Goal: Information Seeking & Learning: Check status

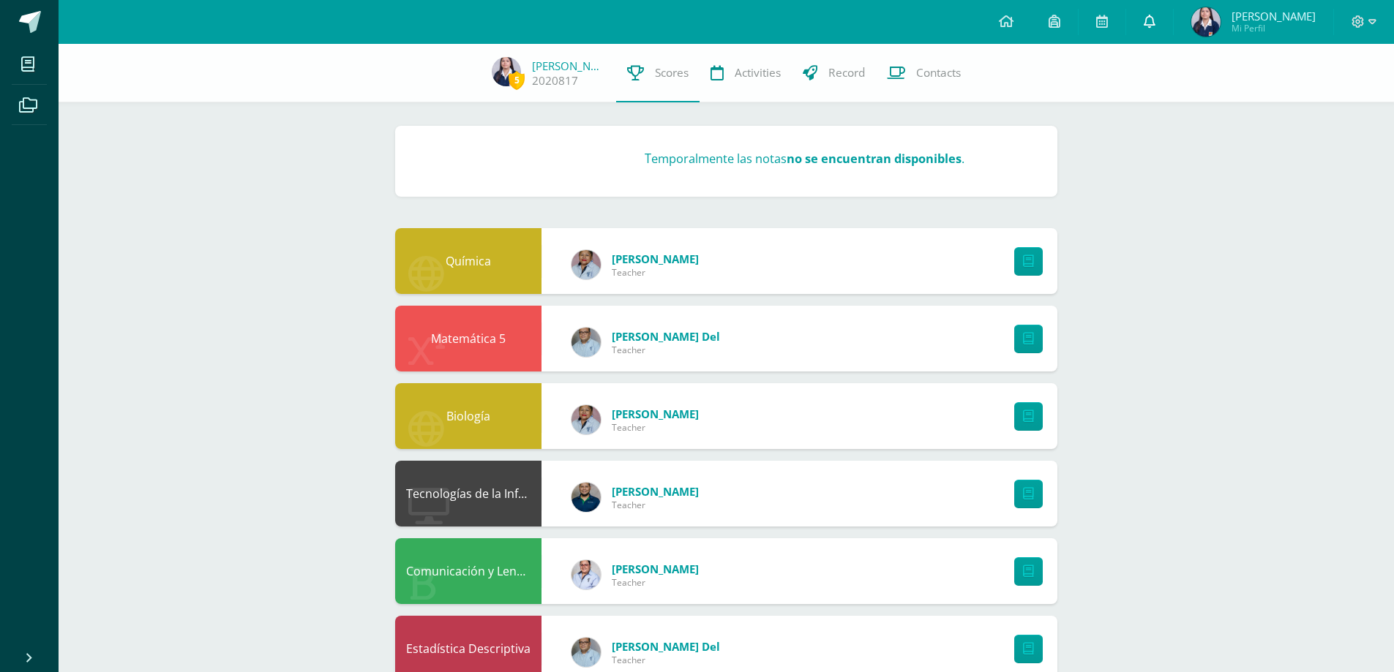
click at [1155, 29] on span at bounding box center [1150, 22] width 12 height 16
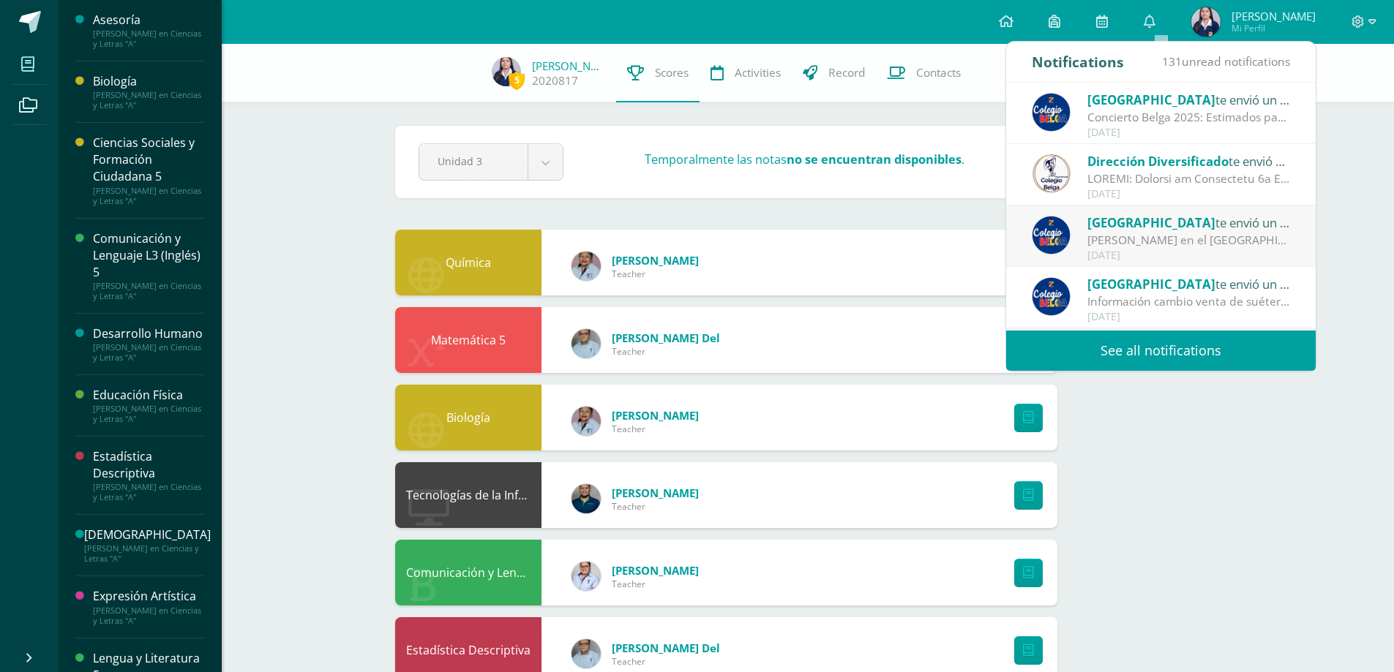
click at [21, 76] on span at bounding box center [28, 64] width 33 height 33
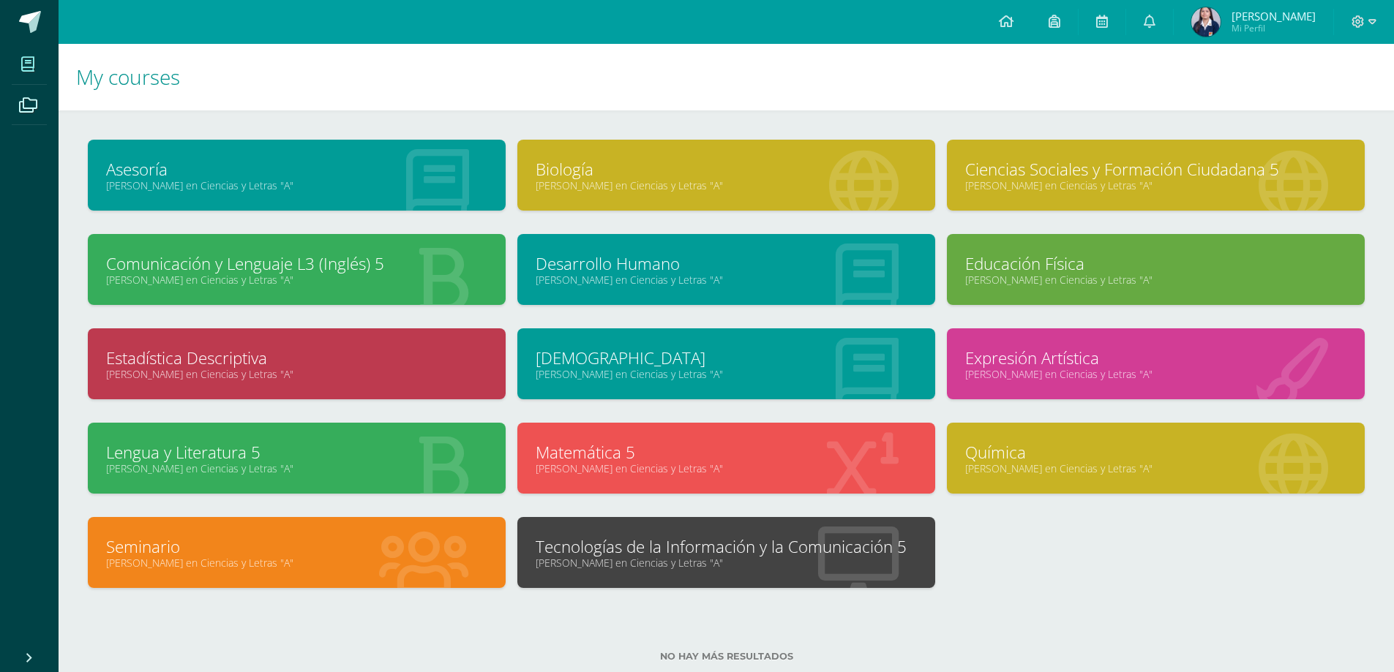
click at [385, 607] on div "Seminario Quinto Quinto Bachillerato en Ciencias y Letras "A"" at bounding box center [296, 564] width 429 height 94
click at [642, 168] on link "Biología" at bounding box center [726, 169] width 381 height 23
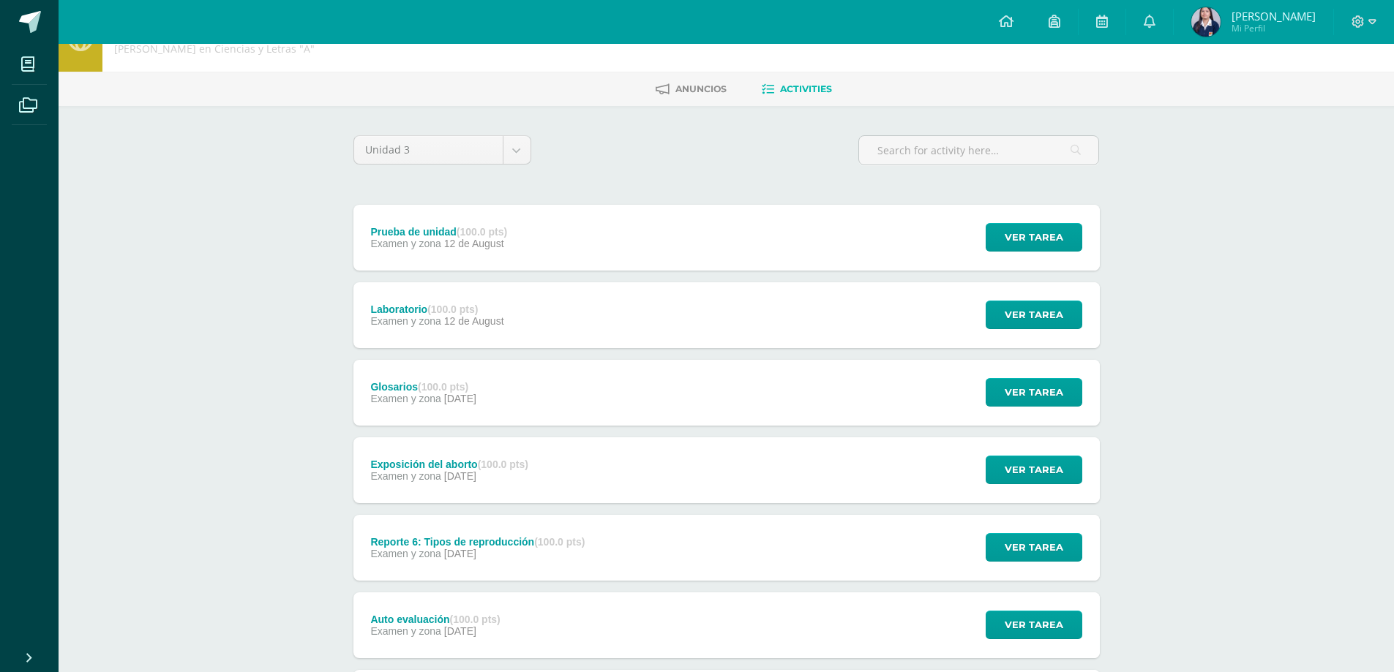
scroll to position [146, 0]
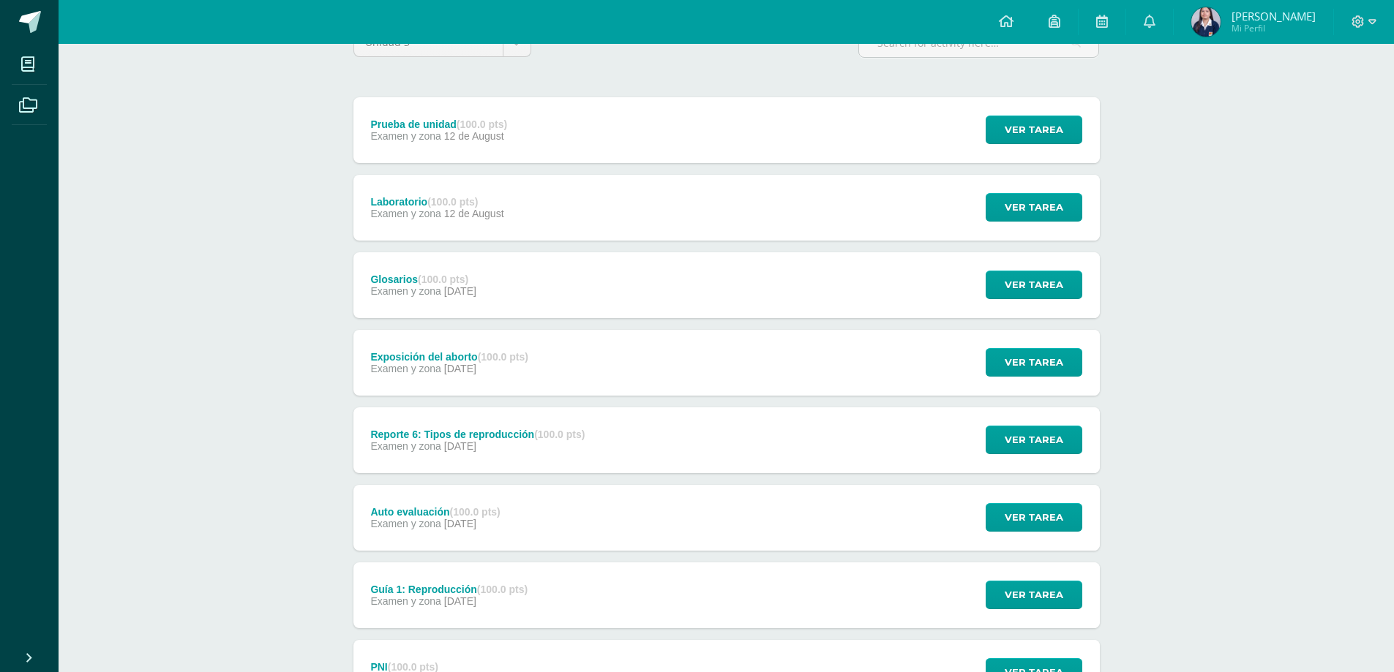
click at [585, 270] on div "Glosarios (100.0 pts) Examen y zona 08 de August Ver tarea Glosarios Biología C…" at bounding box center [726, 285] width 746 height 66
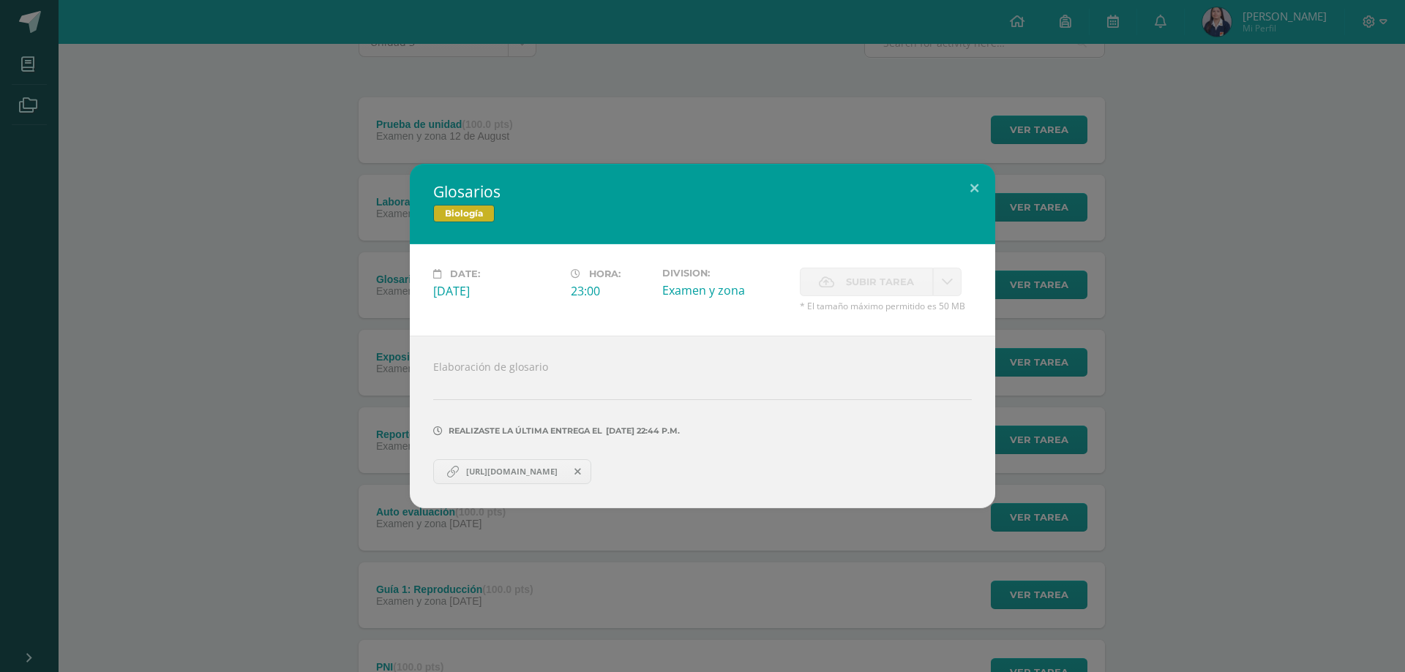
click at [516, 473] on span "https://www.canva.com/design/DAGvjOqlPfs/9zSPMLg9YfanII7mjpmFjA/edit?utm_conten…" at bounding box center [512, 472] width 106 height 12
click at [1318, 60] on div "Glosarios Biología Date: Friday 08 de August Hora: 23:00 Division: Examen y zon…" at bounding box center [702, 336] width 1405 height 672
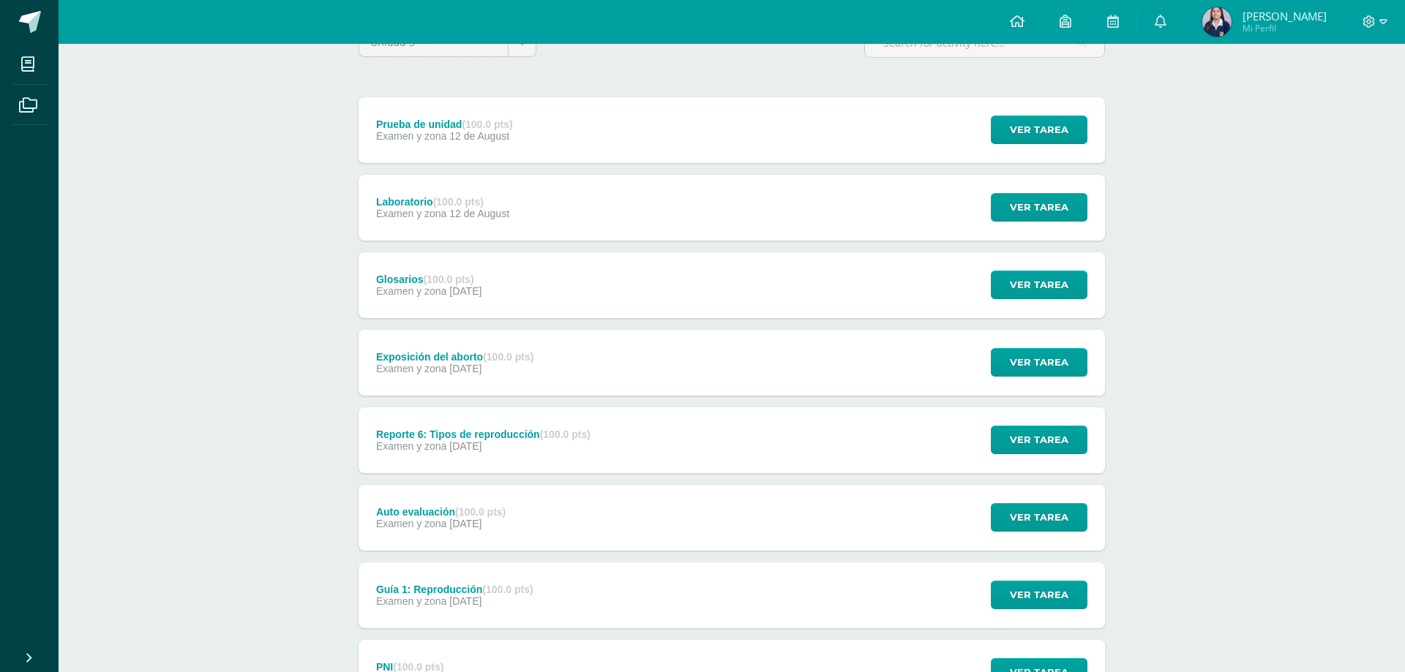
click at [1372, 22] on div "Glosarios Biología Date: Friday 08 de August Hora: 23:00 Division: Examen y zon…" at bounding box center [702, 336] width 1405 height 672
click at [1373, 23] on icon at bounding box center [1372, 21] width 8 height 5
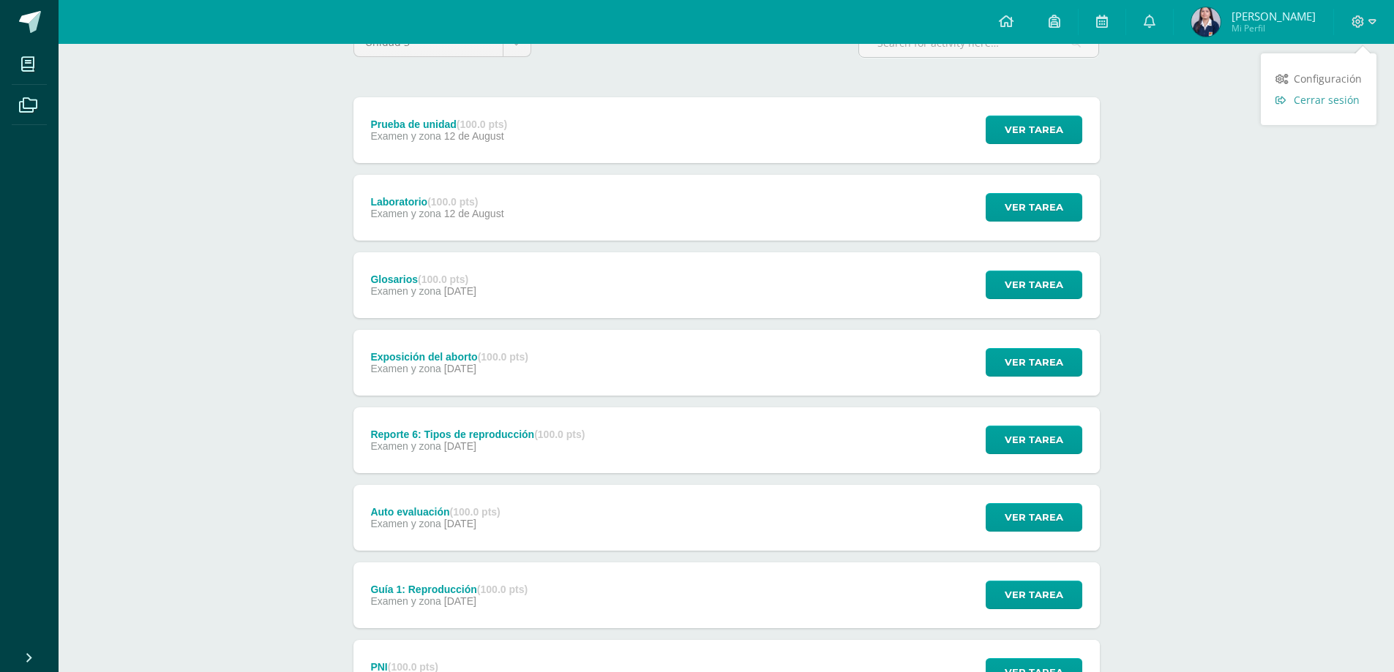
click at [1340, 98] on span "Cerrar sesión" at bounding box center [1327, 100] width 66 height 14
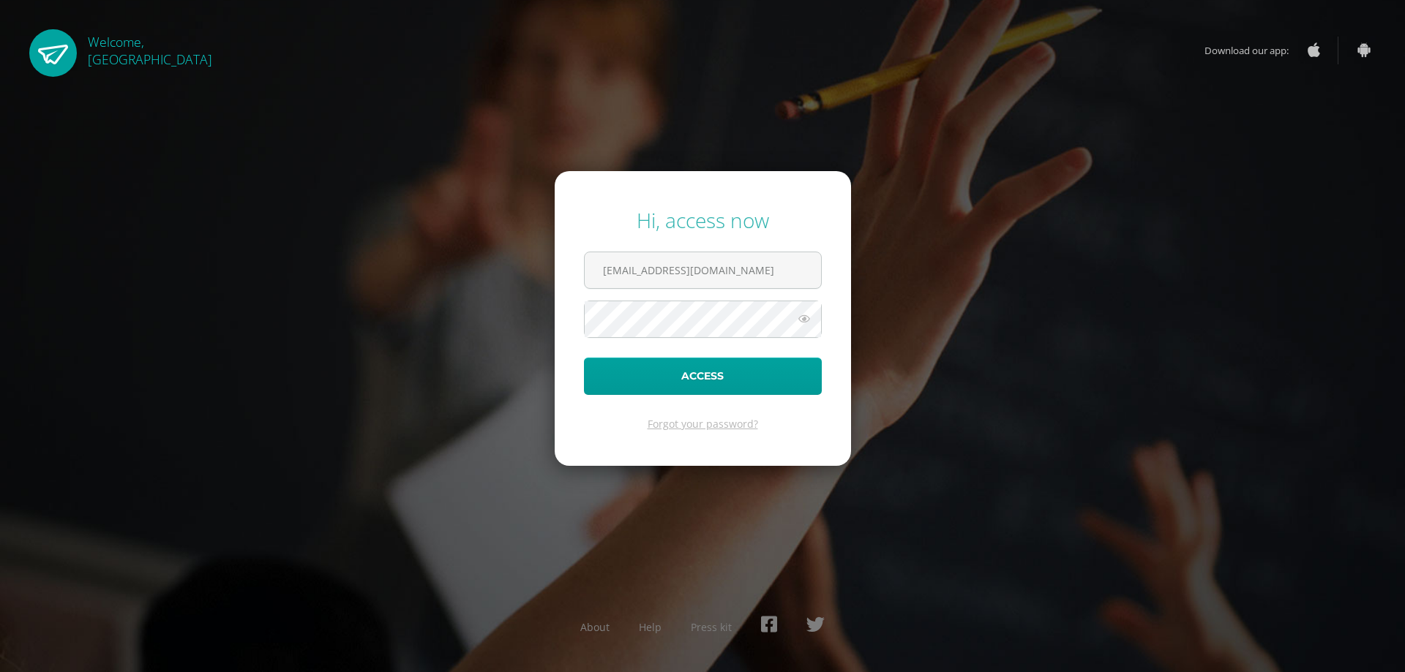
click at [506, 239] on div "Hi, access now 2020817@colegiobelga.edu.gt Access Forgot your password? About H…" at bounding box center [702, 336] width 944 height 282
type input "2019307@colegiobelga.edu.gt"
click at [250, 311] on div "Hi, access now 2019307@colegiobelga.edu.gt Access Forgot your password? About H…" at bounding box center [702, 336] width 944 height 282
click at [584, 358] on button "Access" at bounding box center [703, 376] width 238 height 37
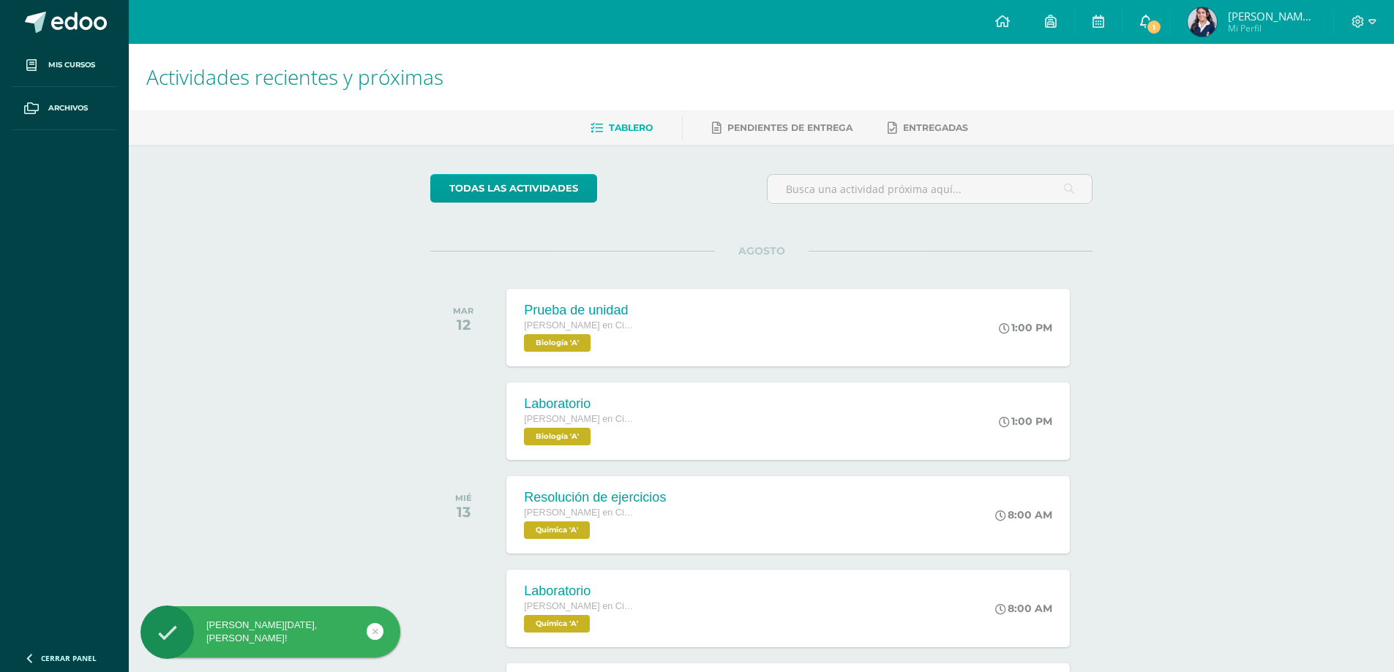
click at [1162, 29] on span "1" at bounding box center [1154, 27] width 16 height 16
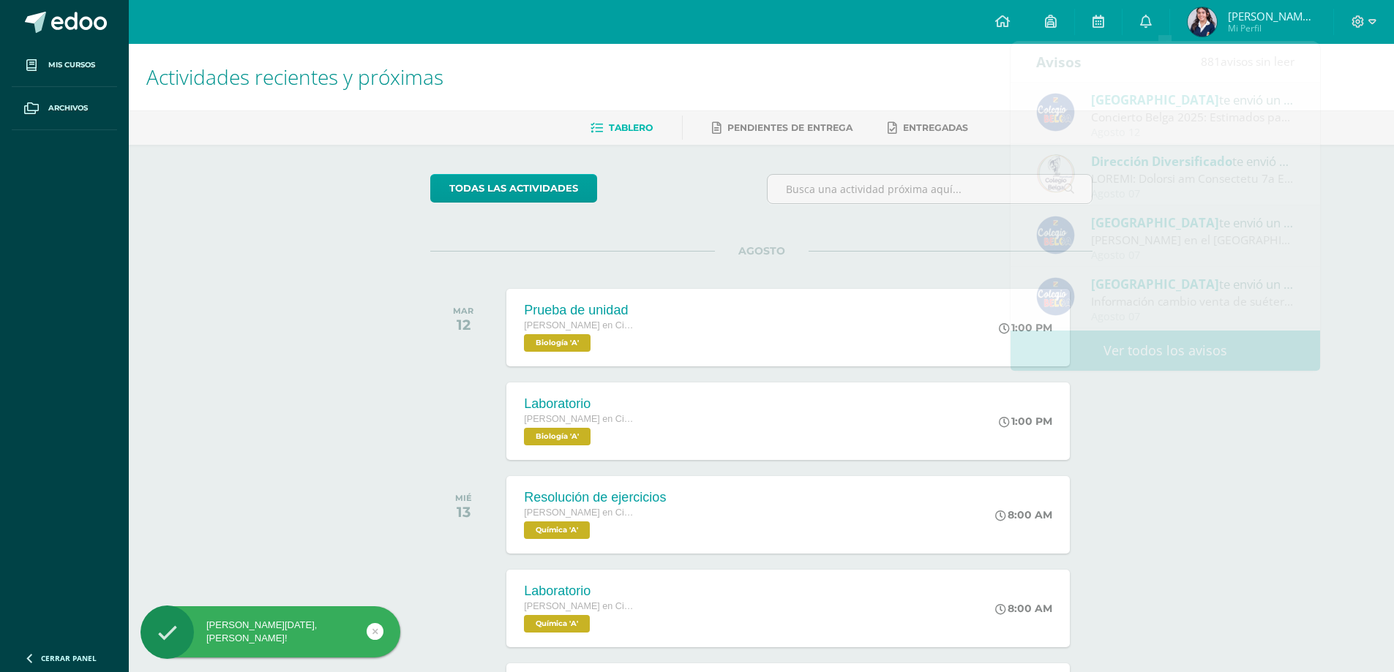
click at [792, 205] on div at bounding box center [929, 195] width 337 height 42
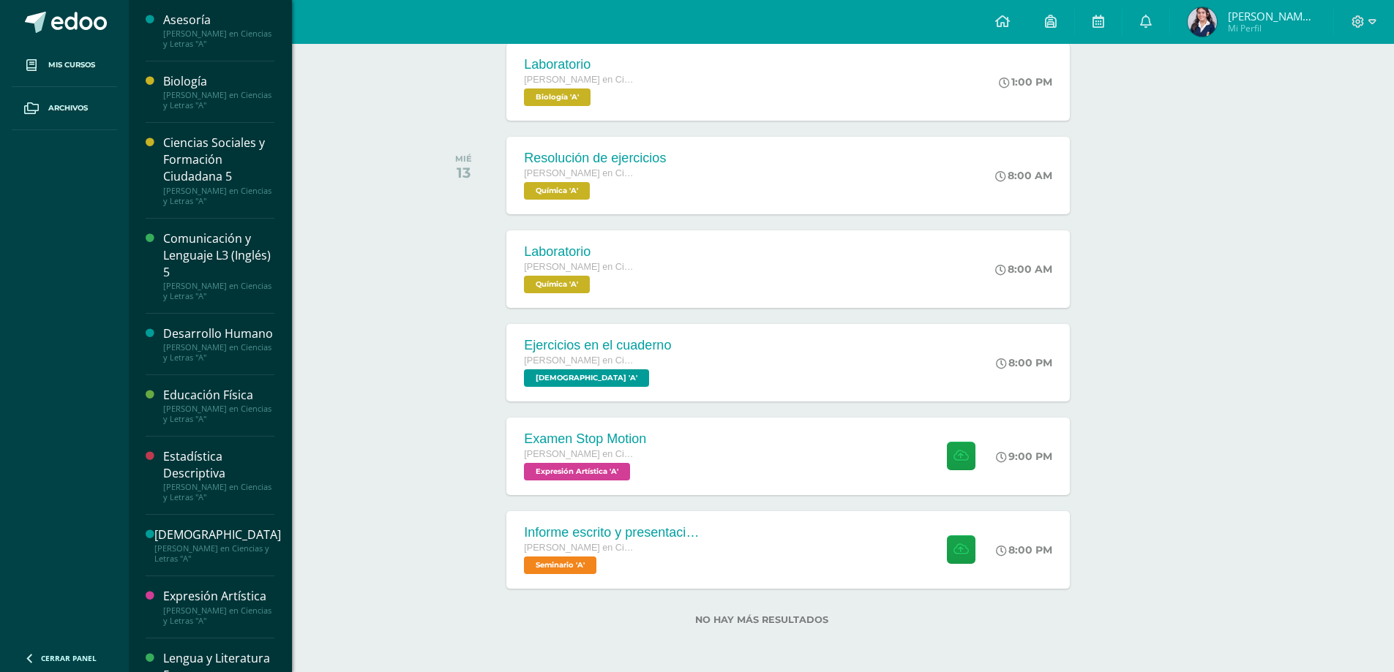
click at [233, 79] on div "Biología" at bounding box center [218, 81] width 111 height 17
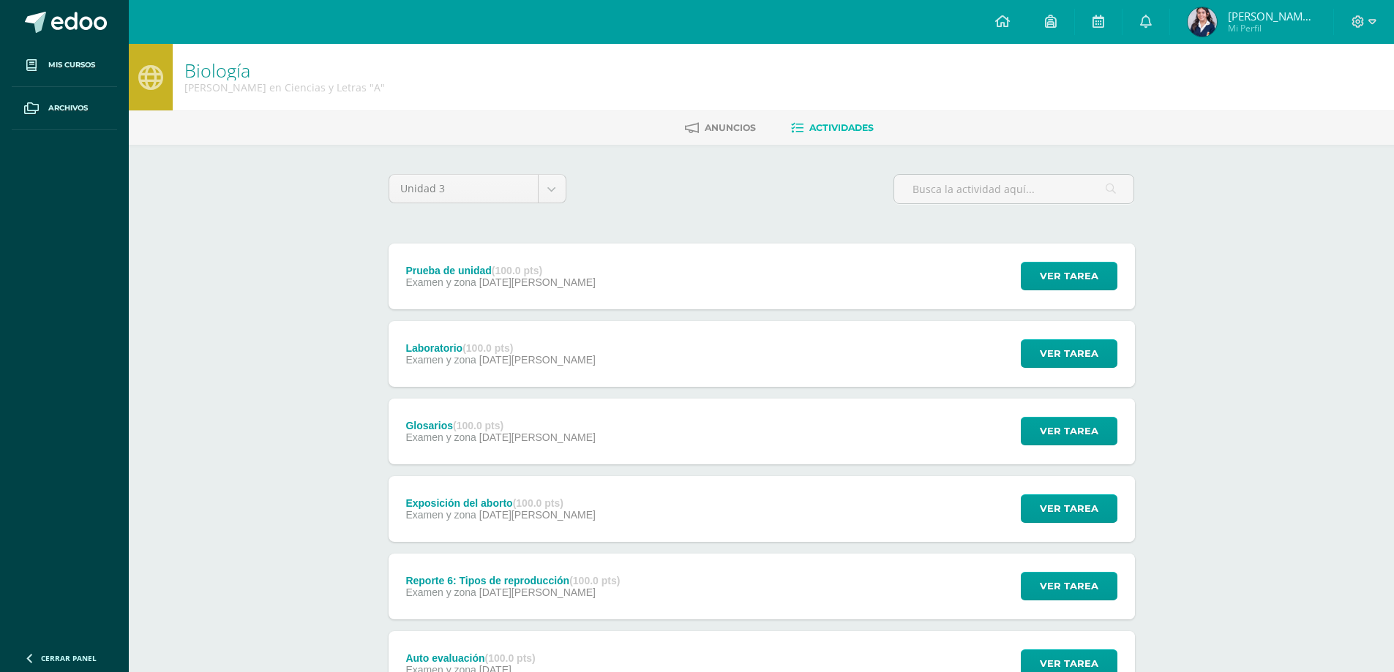
click at [571, 424] on div "Glosarios (100.0 pts) Examen y zona 08 de Agosto Ver tarea Glosarios Biología C…" at bounding box center [762, 432] width 746 height 66
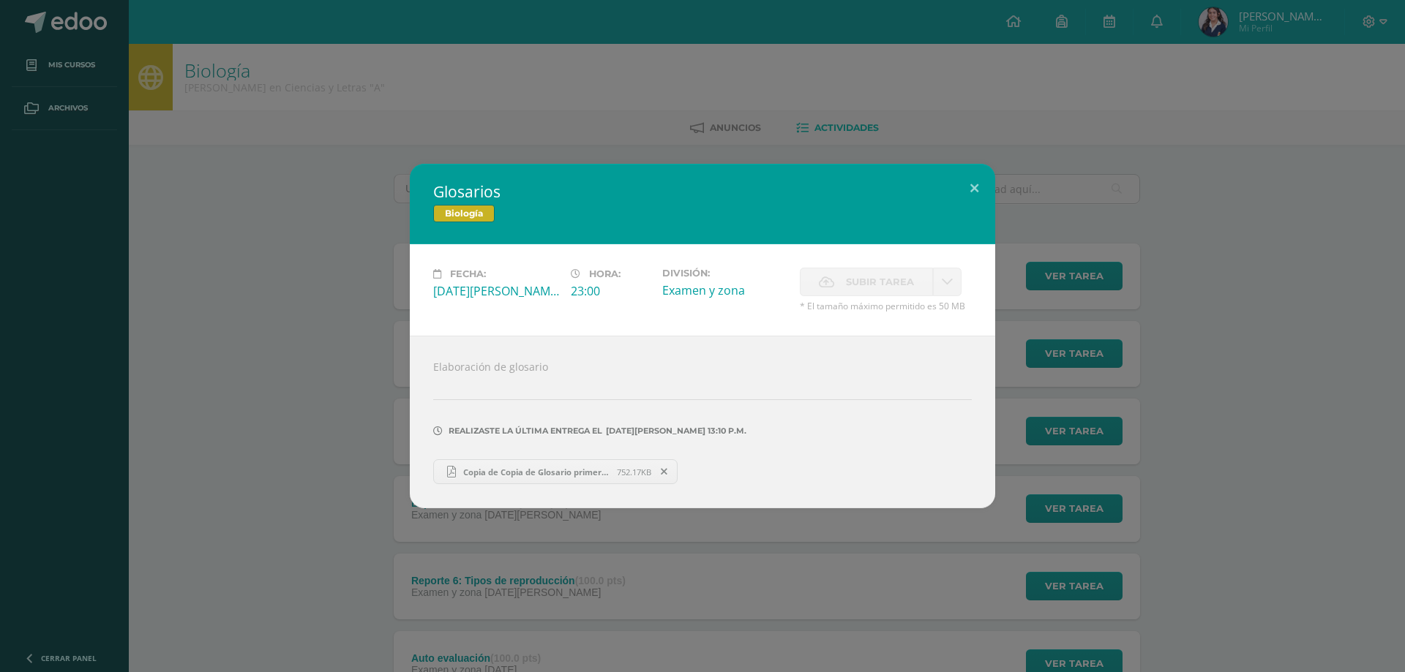
click at [499, 475] on span "Copia de Copia de Glosario primera unidad.pdf" at bounding box center [536, 472] width 161 height 11
click at [976, 191] on button at bounding box center [974, 189] width 42 height 50
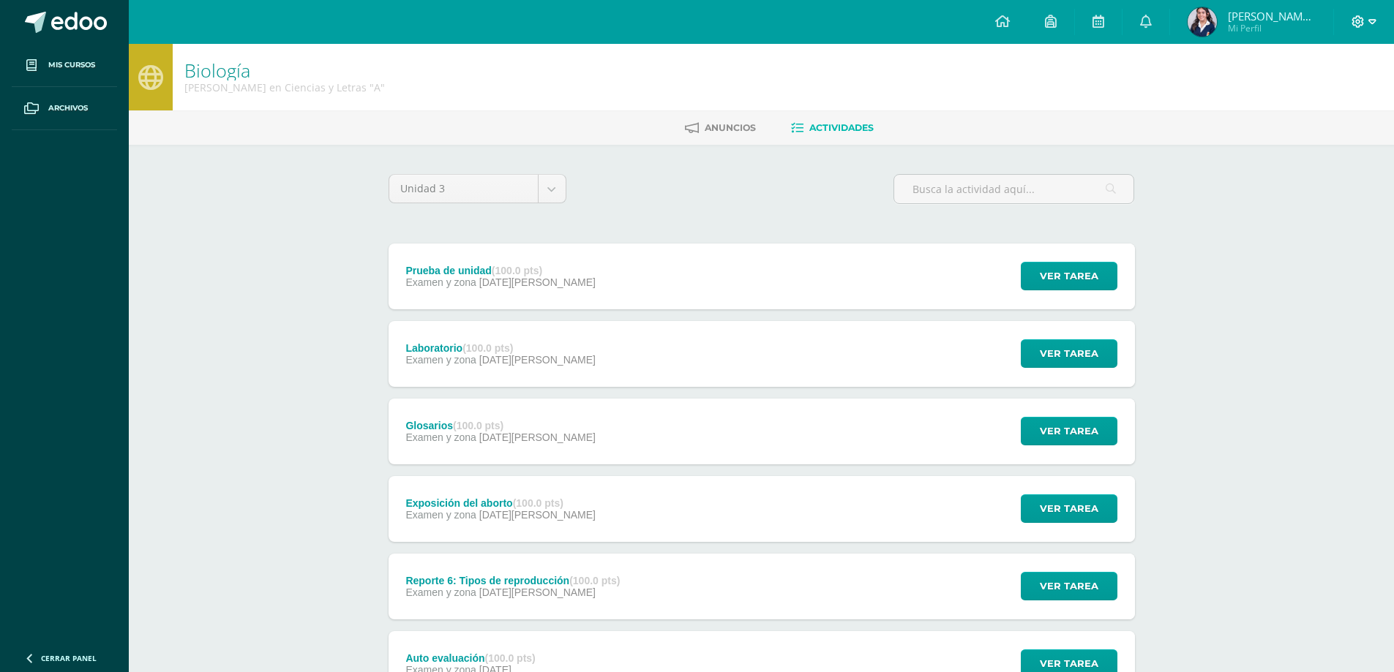
click at [1375, 20] on icon at bounding box center [1372, 21] width 8 height 5
click at [1306, 100] on span "Cerrar sesión" at bounding box center [1327, 100] width 66 height 14
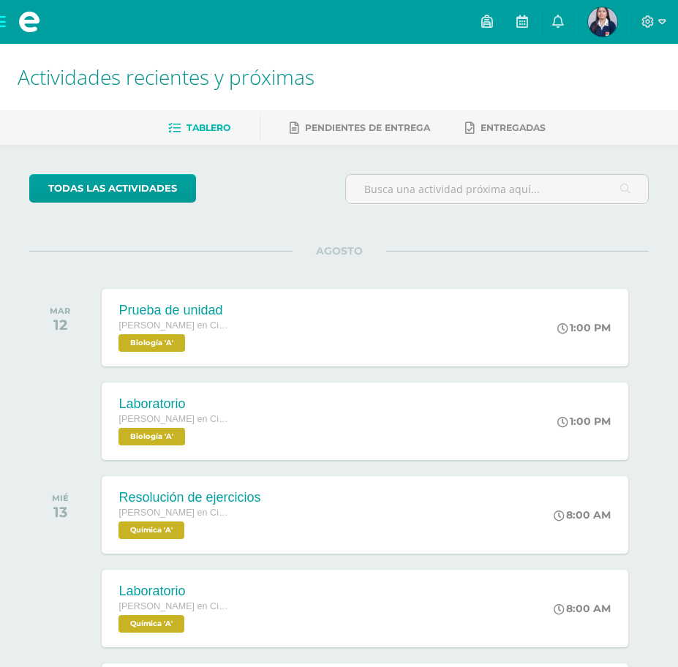
click at [6, 31] on span at bounding box center [29, 22] width 59 height 44
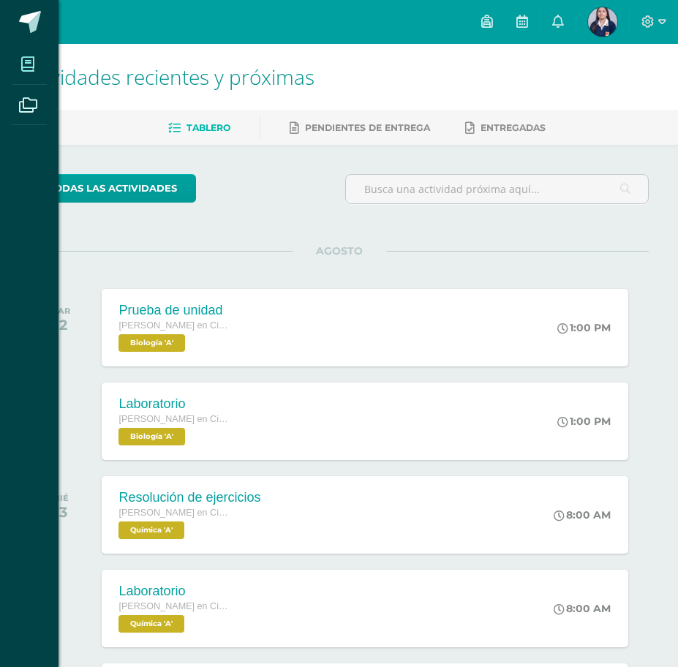
click at [27, 67] on icon at bounding box center [27, 64] width 13 height 15
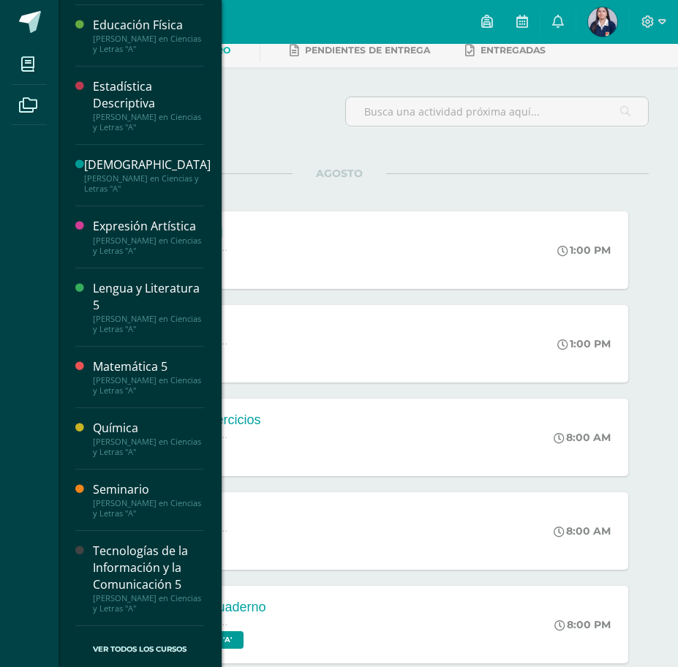
scroll to position [260, 0]
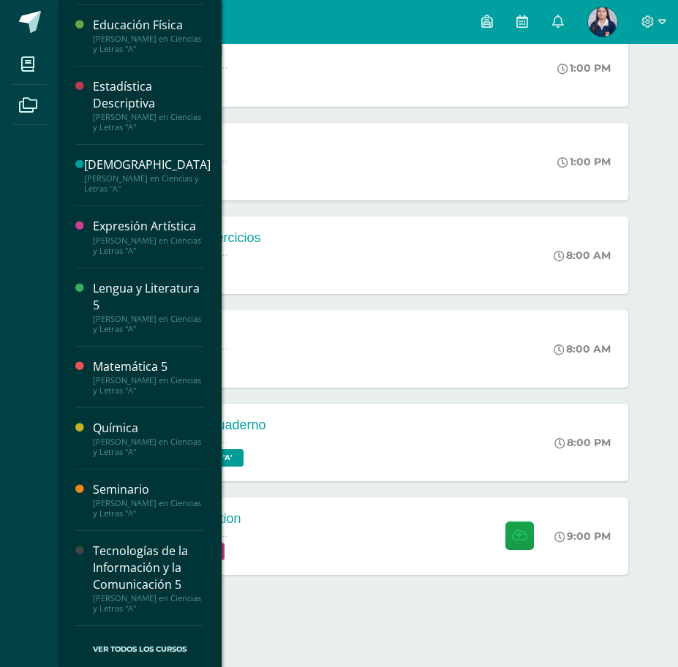
click at [111, 512] on div "[PERSON_NAME] en Ciencias y Letras "A"" at bounding box center [148, 508] width 111 height 20
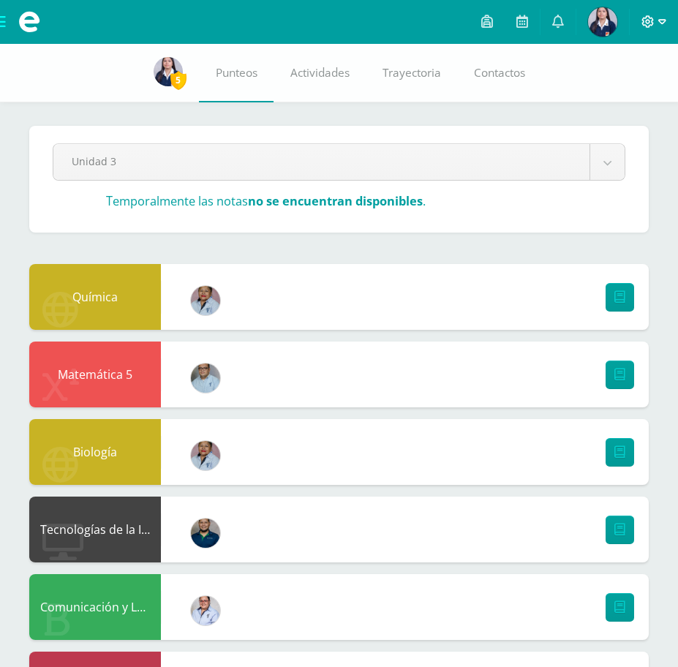
click at [654, 20] on icon at bounding box center [648, 21] width 13 height 13
click at [642, 100] on span "Cerrar sesión" at bounding box center [617, 100] width 66 height 14
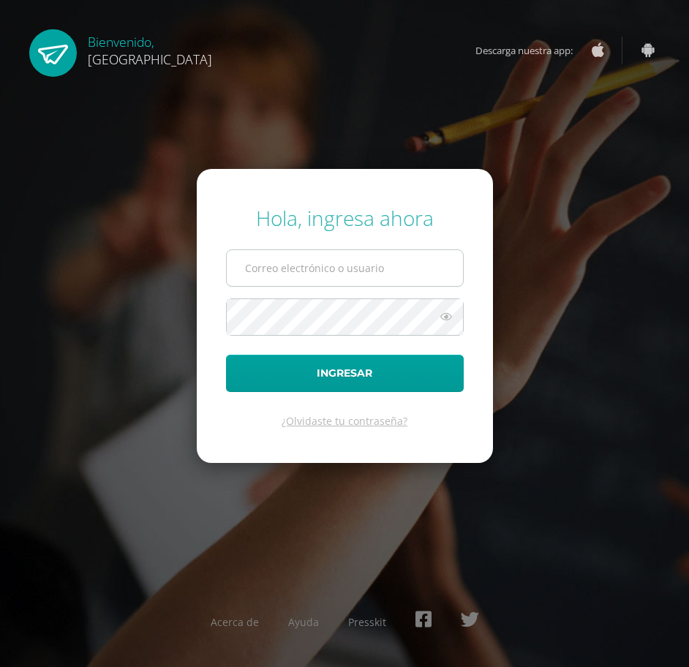
type input "2020817@colegiobelga.edu.gt"
click at [319, 262] on input "2020817@colegiobelga.edu.gt" at bounding box center [345, 268] width 236 height 36
drag, startPoint x: 421, startPoint y: 277, endPoint x: 214, endPoint y: 239, distance: 210.7
click at [215, 239] on form "Hola, ingresa ahora 2020817@colegiobelga.edu.gt Ingresar ¿Olvidaste tu contrase…" at bounding box center [345, 316] width 296 height 294
type input "1"
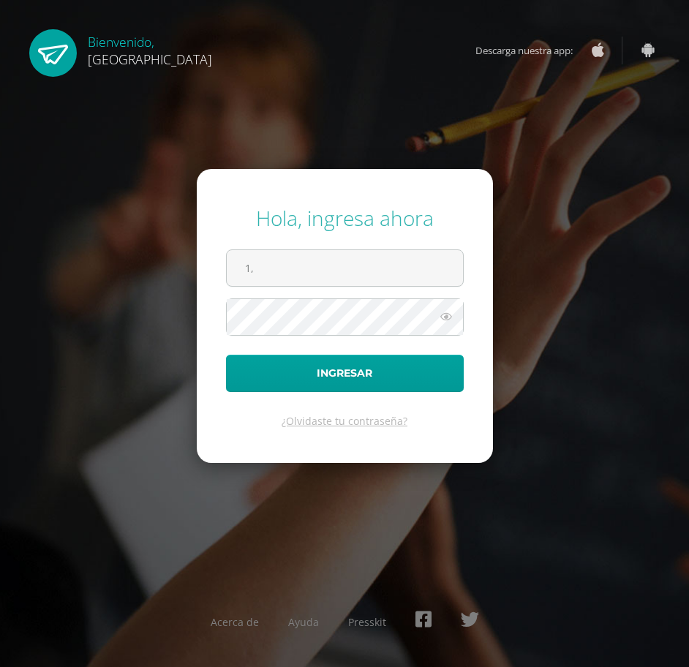
type input "1"
paste input "1,27"
type input "1"
paste input "2019318@colegiobelga.edu.gt"
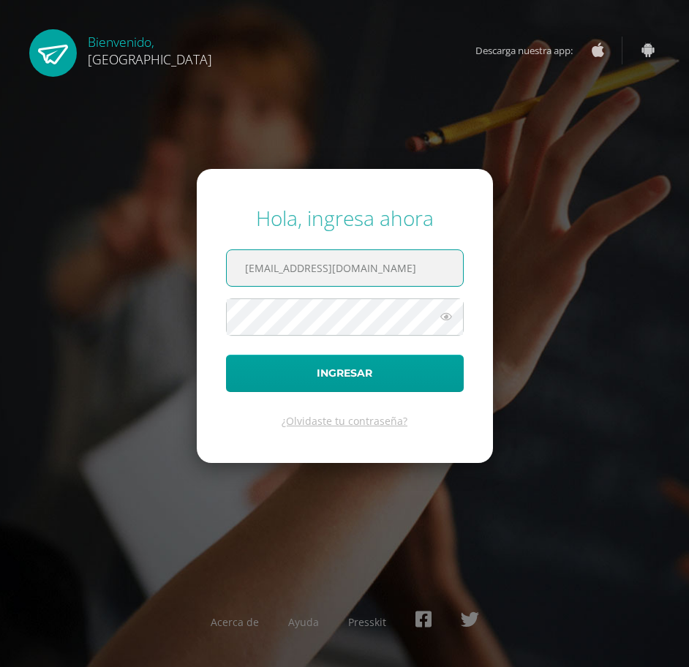
type input "2019318@colegiobelga.edu.gt"
click at [211, 297] on form "Hola, ingresa ahora 2019318@colegiobelga.edu.gt Ingresar ¿Olvidaste tu contrase…" at bounding box center [345, 316] width 296 height 294
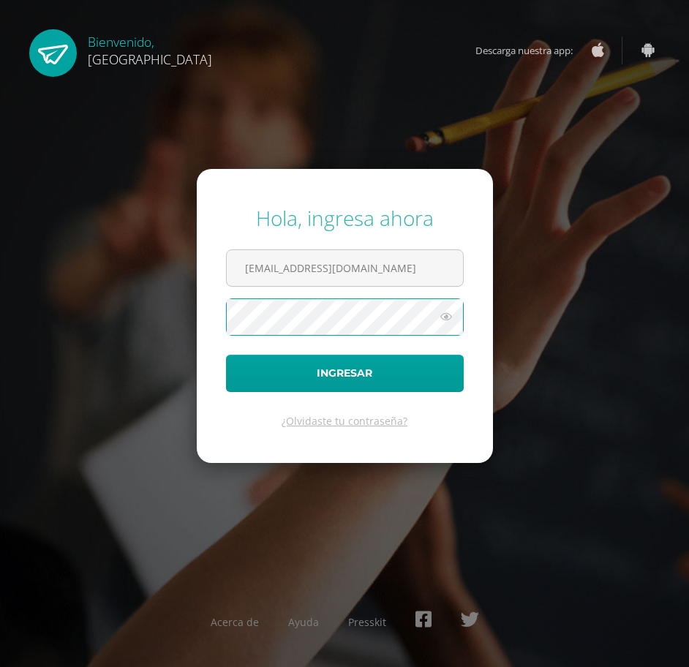
click at [226, 355] on button "Ingresar" at bounding box center [345, 373] width 238 height 37
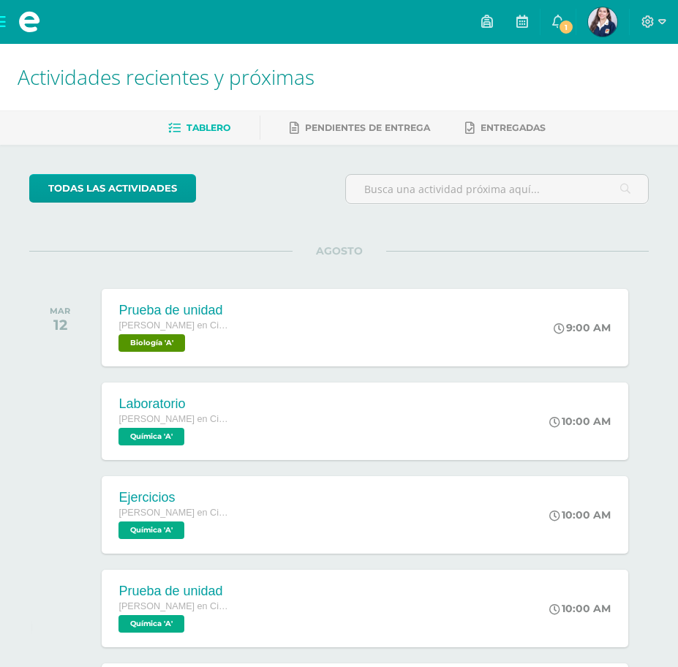
click at [7, 27] on span at bounding box center [29, 22] width 59 height 44
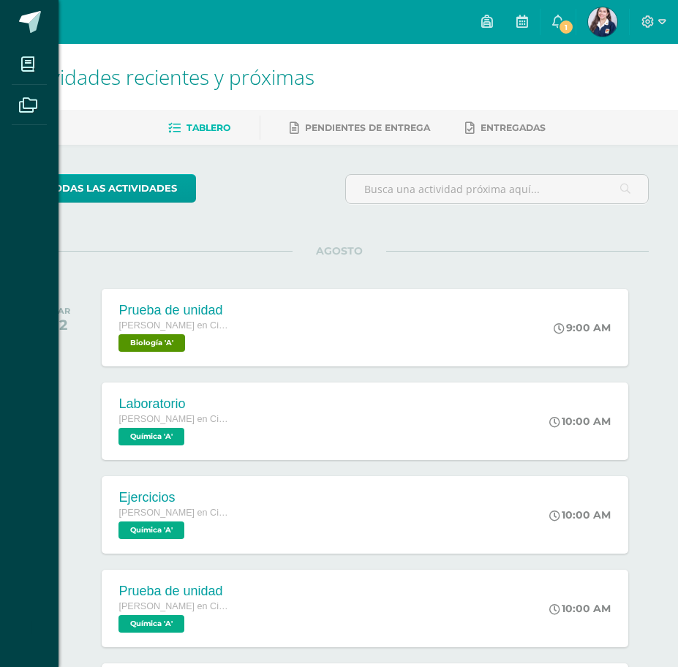
click at [606, 15] on div "Mis cursos Archivos Cerrar panel Asesoría Quinto Quinto Bachillerato en Ciencia…" at bounding box center [339, 333] width 678 height 667
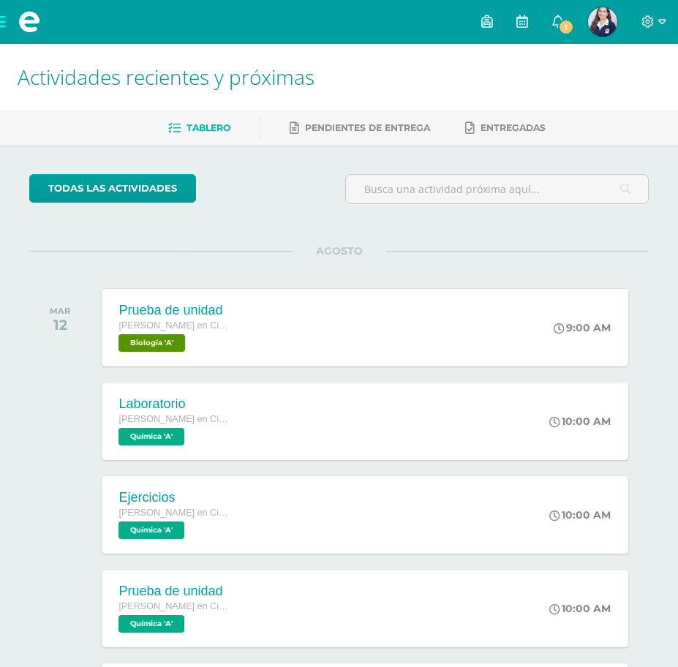
click at [607, 26] on img at bounding box center [602, 21] width 29 height 29
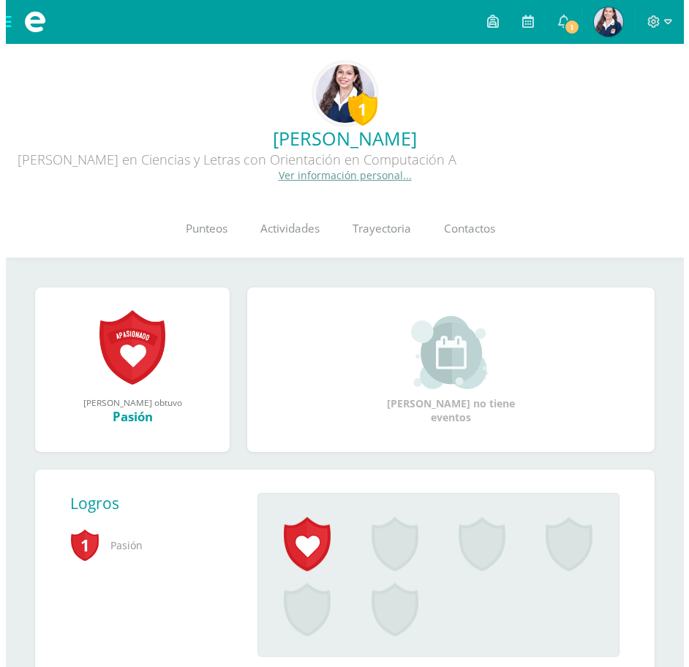
scroll to position [73, 0]
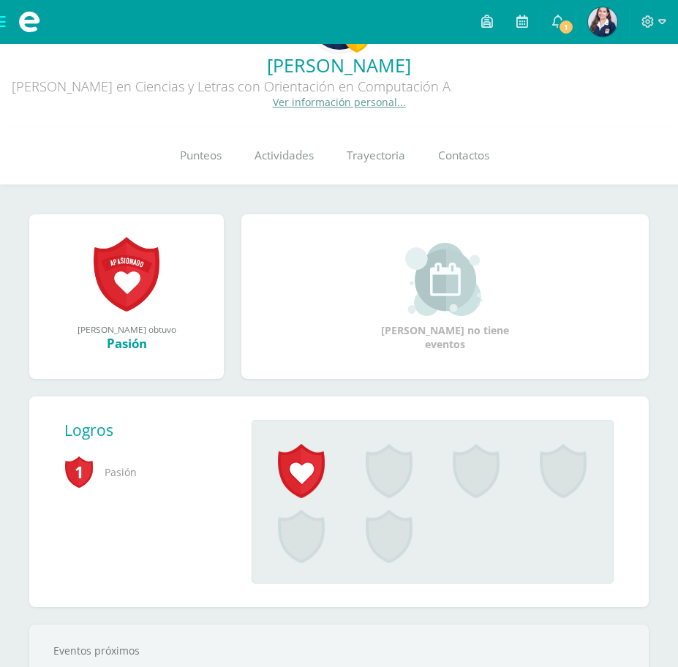
click at [327, 506] on link at bounding box center [301, 477] width 87 height 66
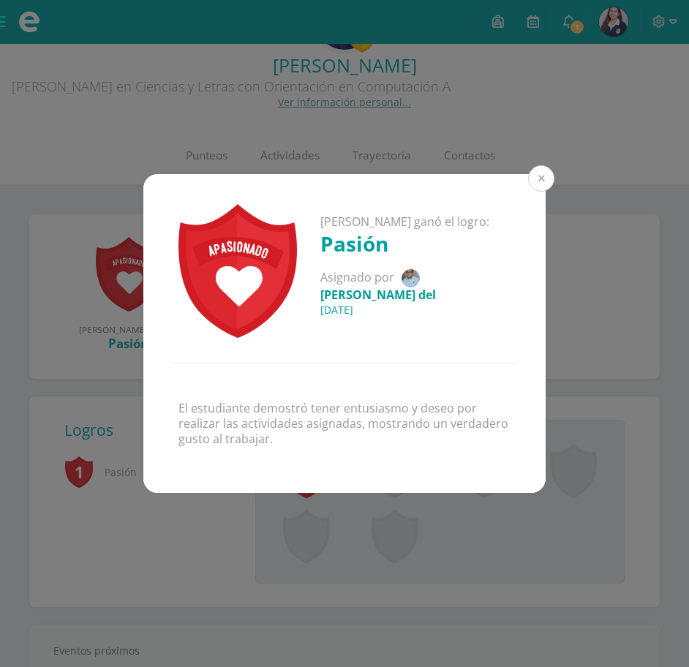
click at [548, 172] on button at bounding box center [541, 178] width 26 height 26
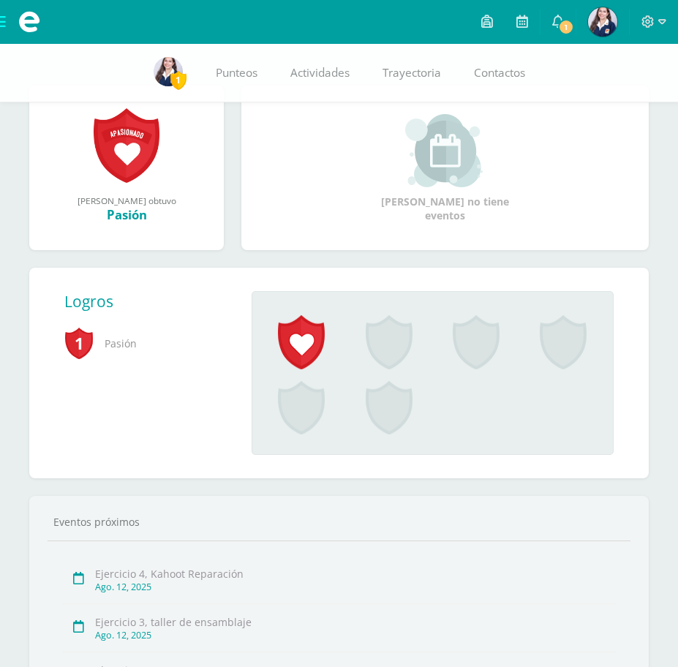
scroll to position [0, 0]
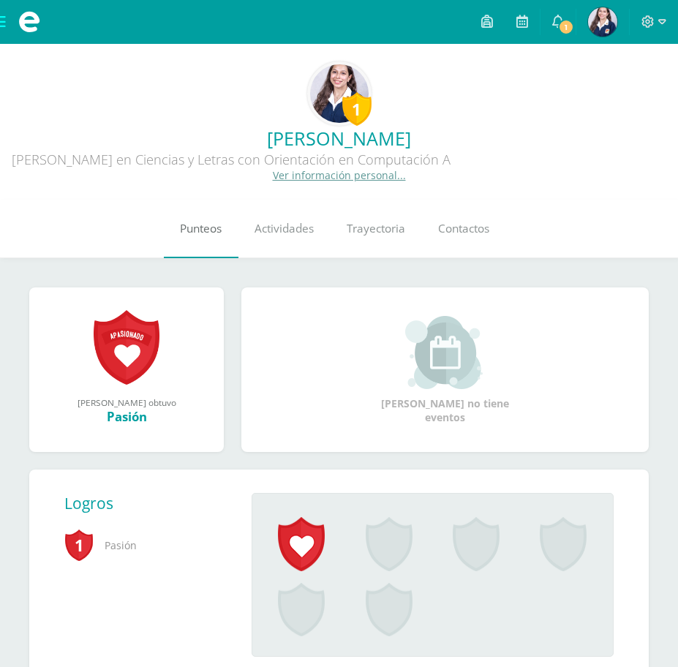
click at [192, 236] on span "Punteos" at bounding box center [201, 228] width 42 height 15
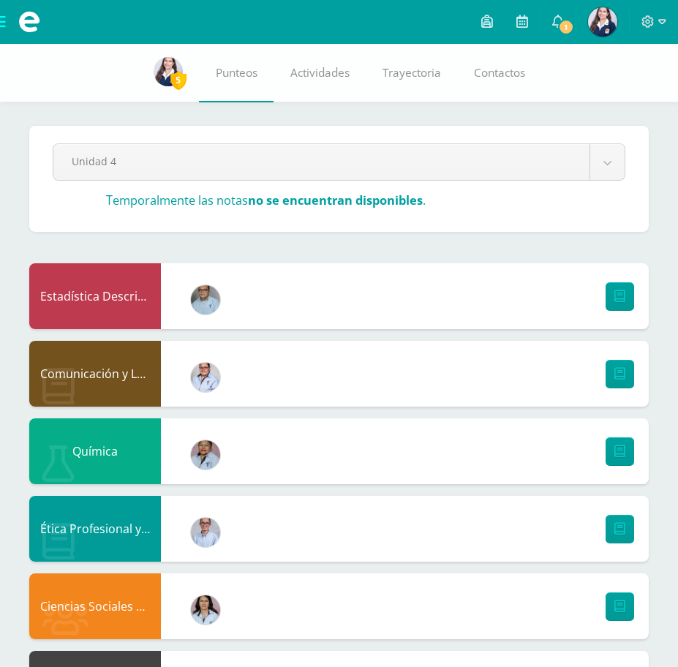
click at [4, 27] on span at bounding box center [29, 22] width 59 height 44
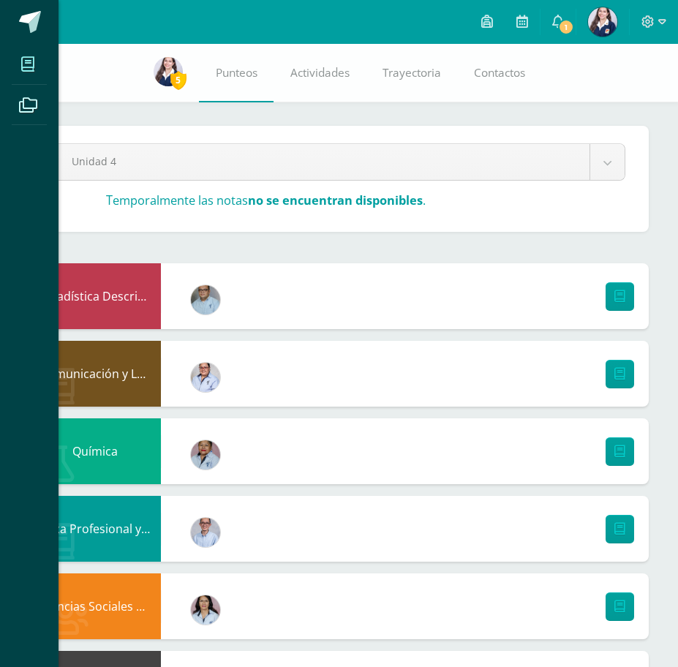
click at [22, 57] on icon at bounding box center [27, 64] width 13 height 15
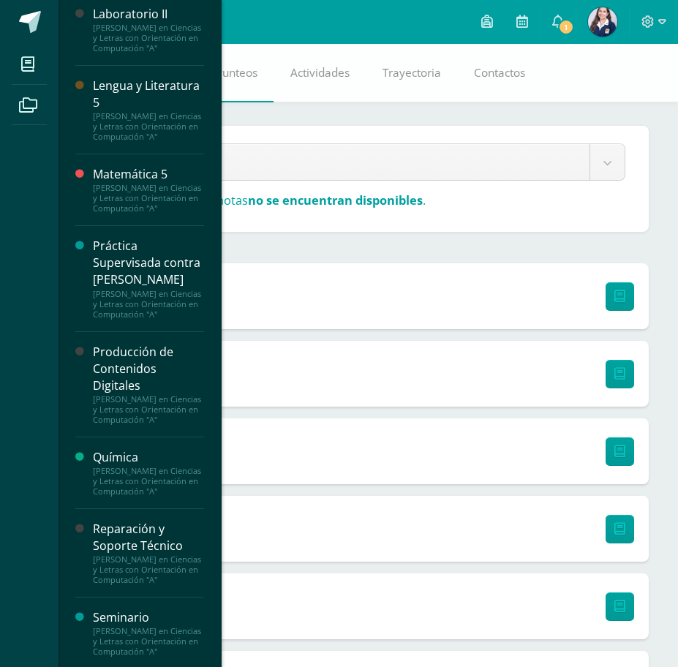
scroll to position [1010, 0]
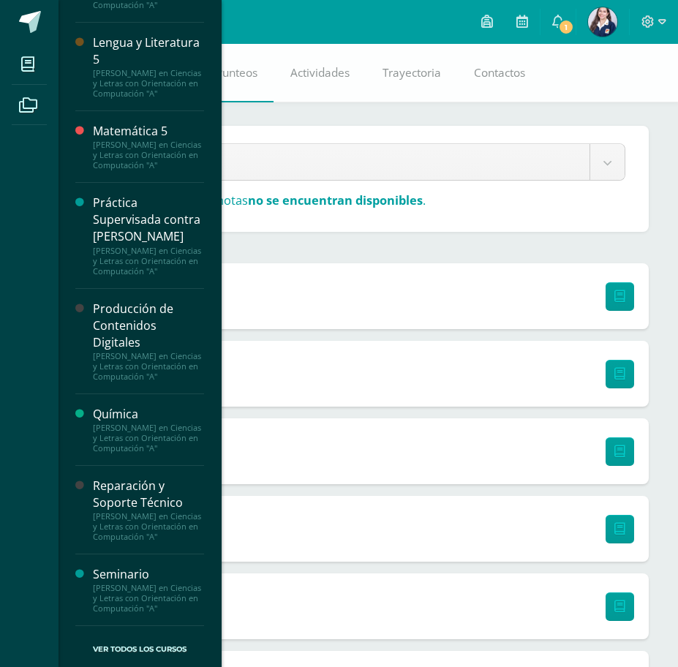
click at [154, 567] on div "Seminario" at bounding box center [148, 574] width 111 height 17
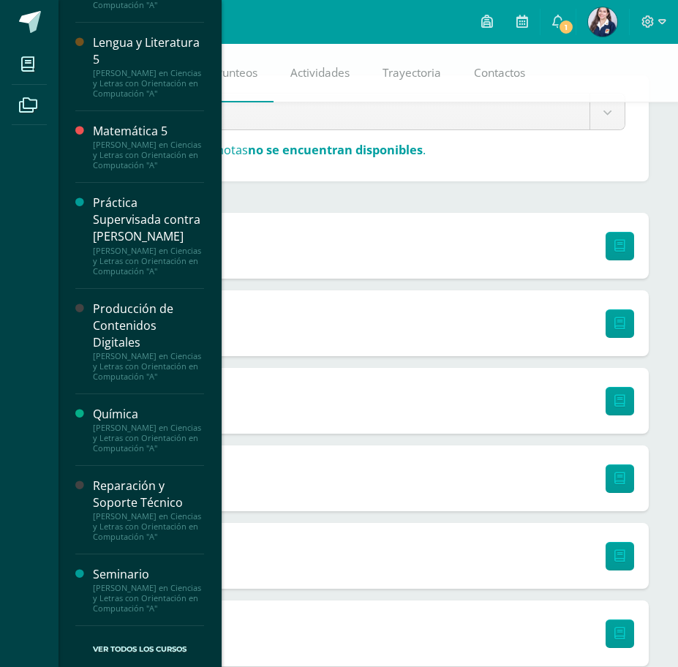
scroll to position [73, 0]
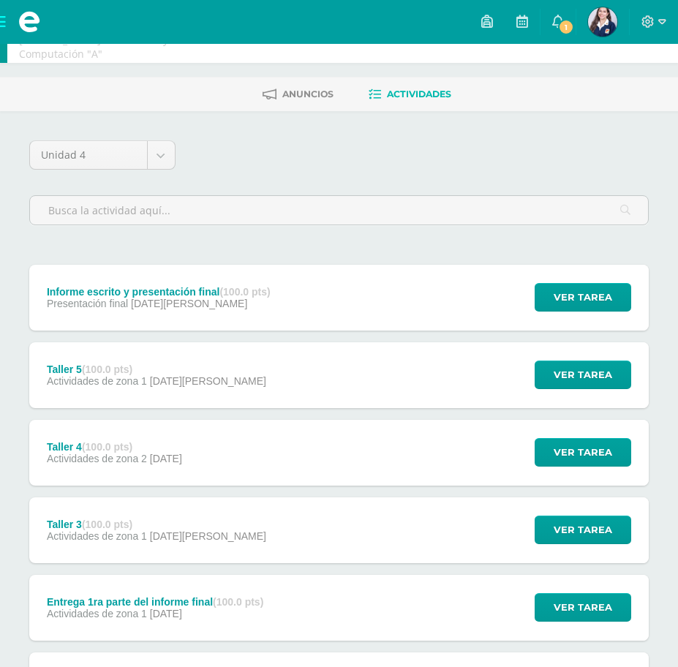
scroll to position [146, 0]
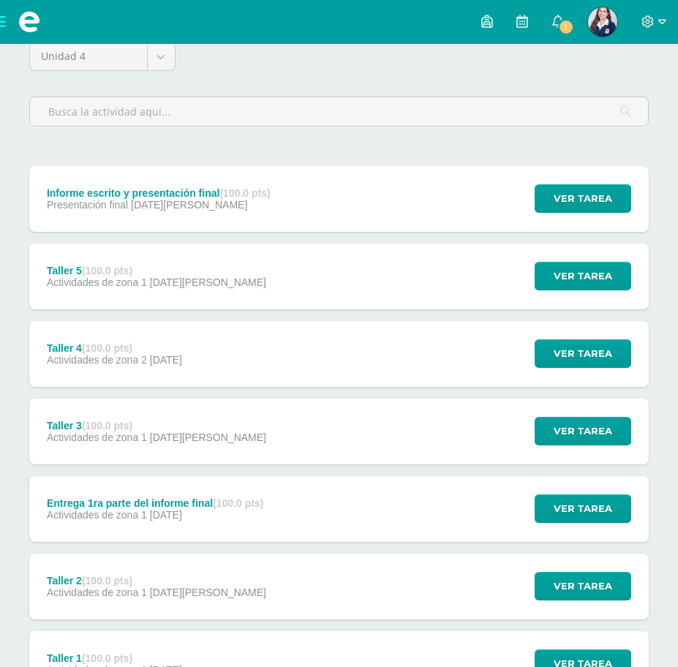
click at [333, 203] on div "Informe escrito y presentación final (100.0 pts) Presentación final [DATE][PERS…" at bounding box center [339, 199] width 620 height 66
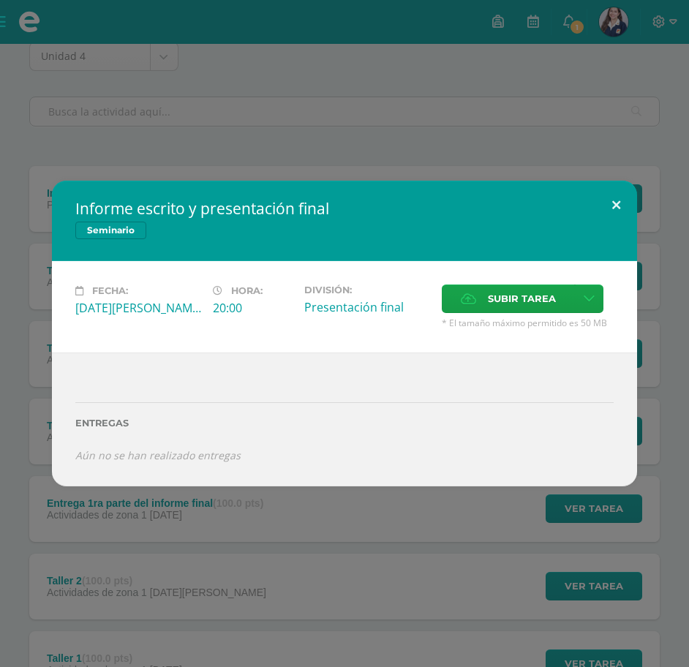
click at [613, 211] on button at bounding box center [617, 206] width 42 height 50
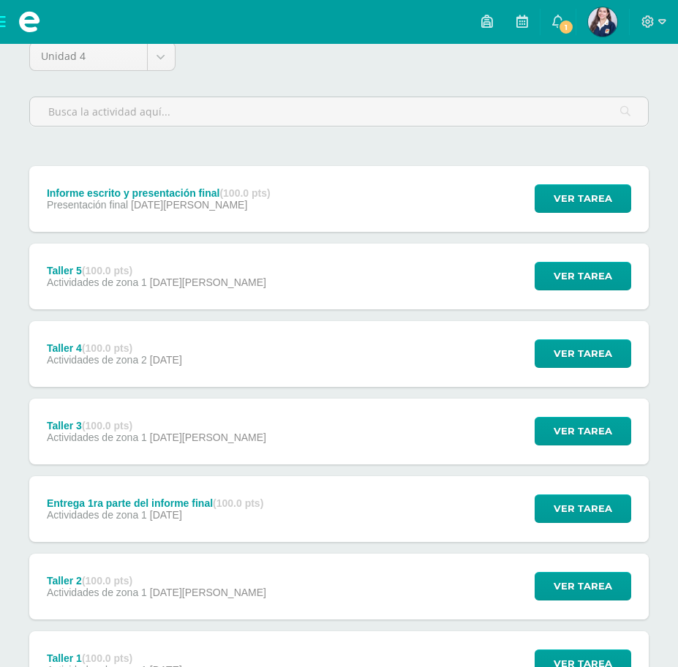
click at [331, 273] on div "Taller 5 (100.0 pts) Actividades de zona 1 30 de Julio Ver tarea Taller 5 Semin…" at bounding box center [339, 277] width 620 height 66
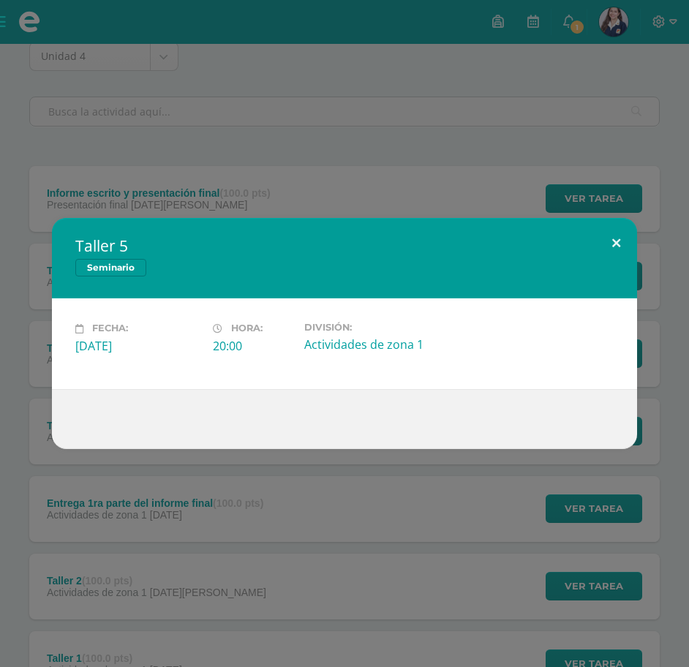
click at [614, 227] on button at bounding box center [617, 243] width 42 height 50
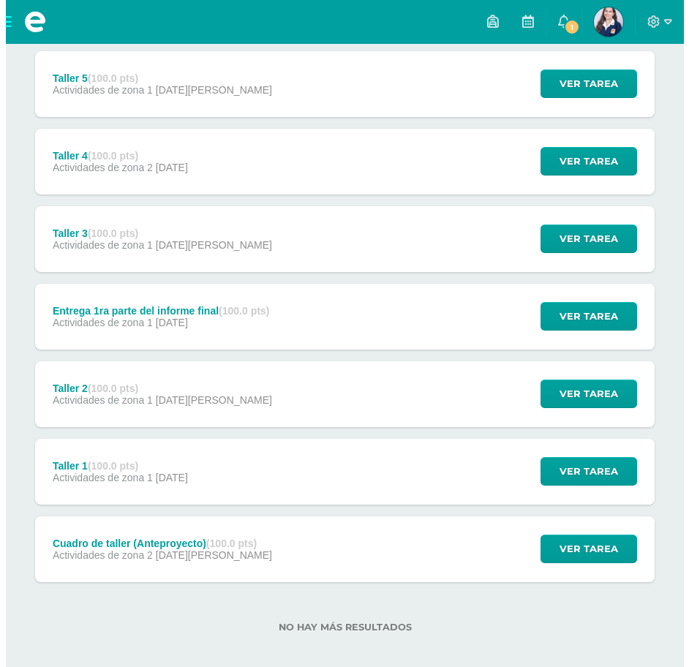
scroll to position [351, 0]
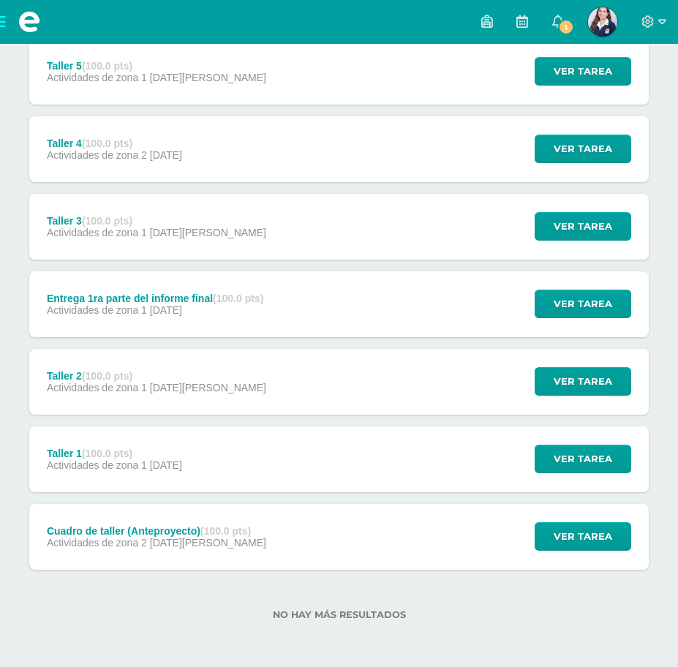
click at [372, 313] on div "Entrega 1ra parte del informe final (100.0 pts) Actividades de zona 1 23 de Jul…" at bounding box center [339, 304] width 620 height 66
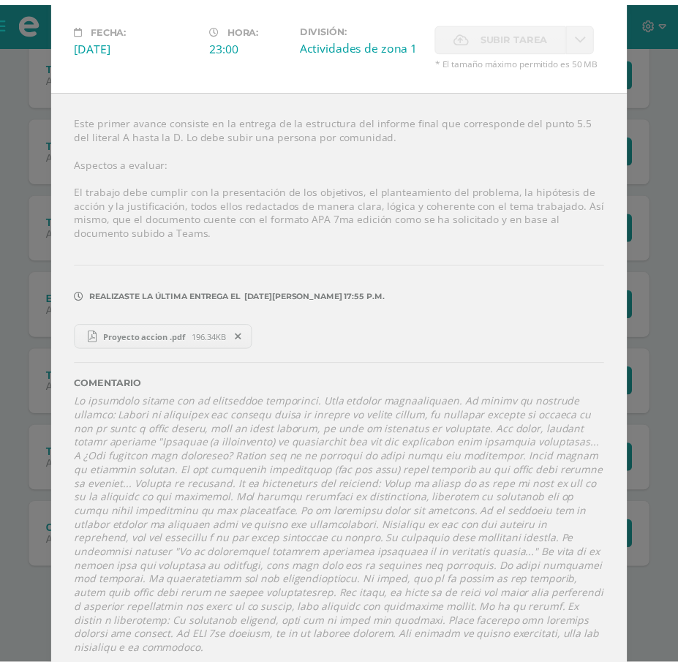
scroll to position [85, 0]
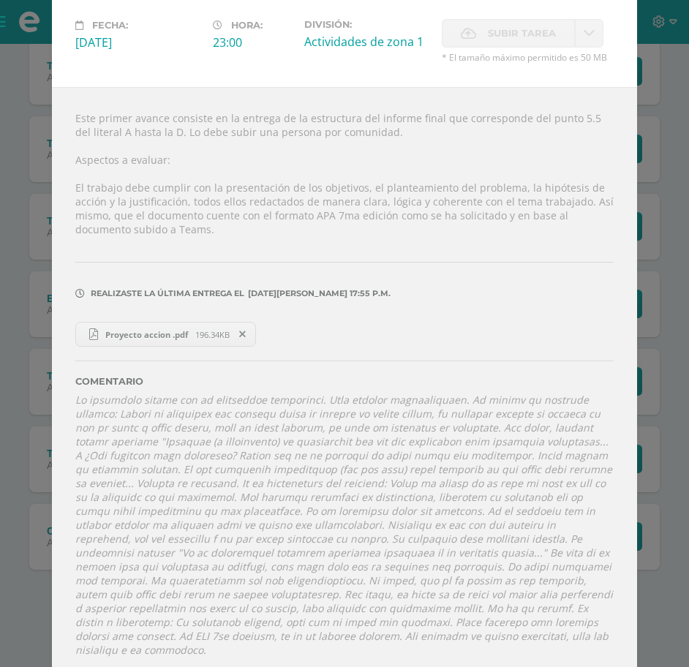
click at [181, 341] on link "Proyecto accion .pdf 196.34KB" at bounding box center [165, 334] width 181 height 25
click at [642, 31] on div "Entrega 1ra parte del informe final Seminario Fecha: Miércoles 23 de Julio Hora…" at bounding box center [345, 298] width 678 height 766
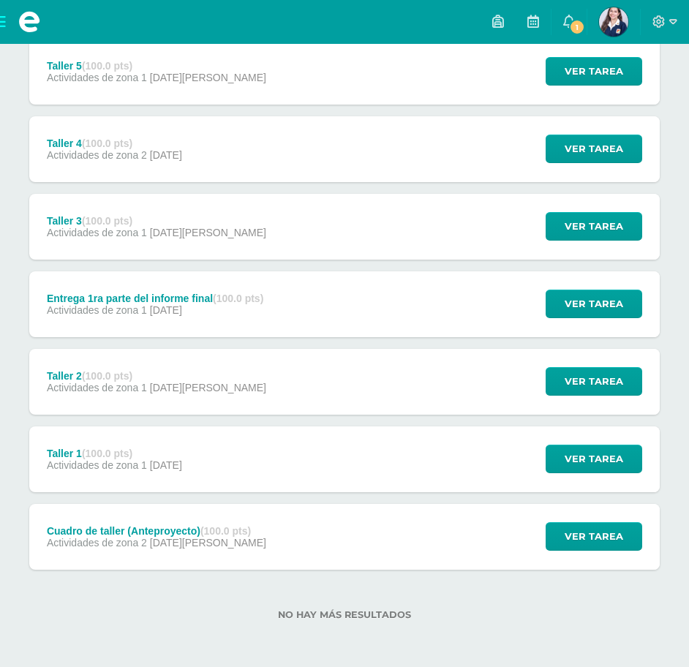
click at [671, 23] on div "Entrega 1ra parte del informe final Seminario Fecha: Miércoles 23 de Julio Hora…" at bounding box center [345, 298] width 678 height 766
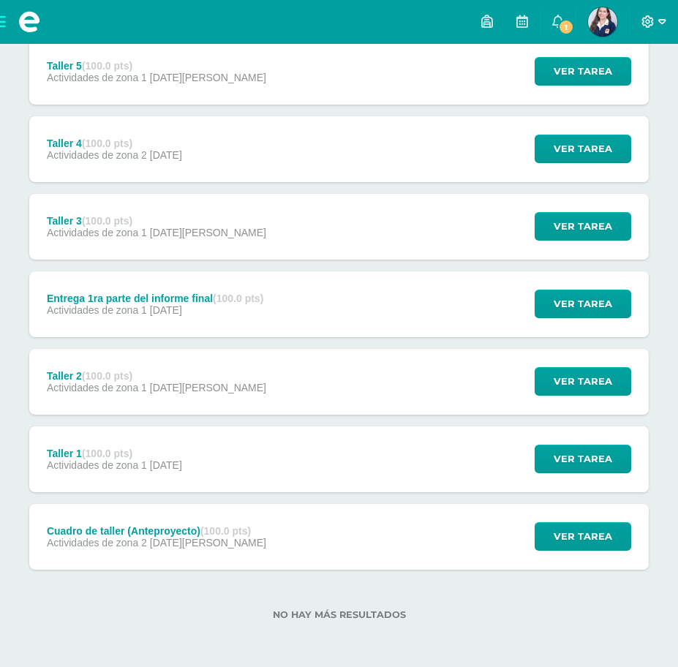
click at [663, 23] on icon at bounding box center [663, 21] width 8 height 5
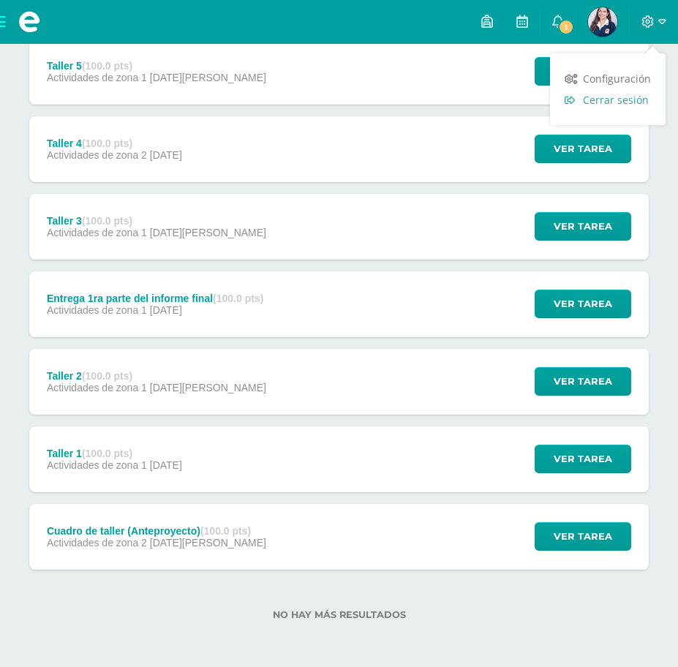
click at [630, 93] on span "Cerrar sesión" at bounding box center [616, 100] width 66 height 14
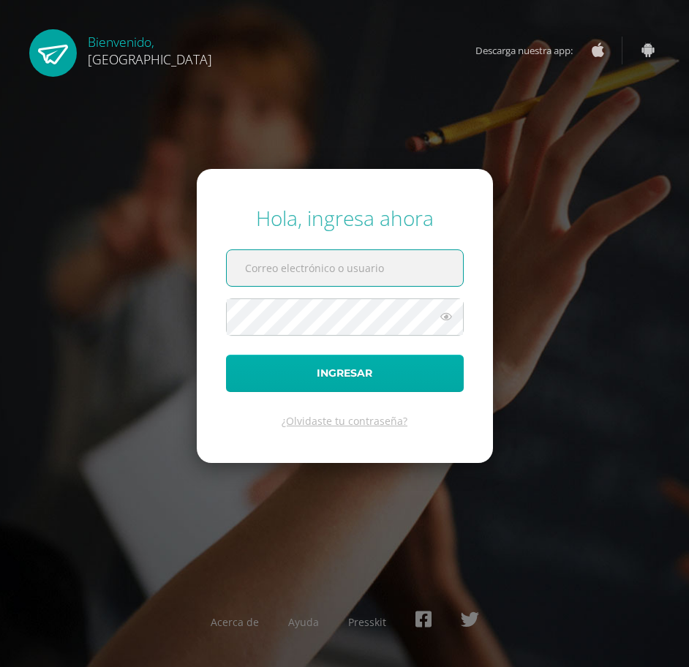
type input "[EMAIL_ADDRESS][DOMAIN_NAME]"
click at [344, 377] on button "Ingresar" at bounding box center [345, 373] width 238 height 37
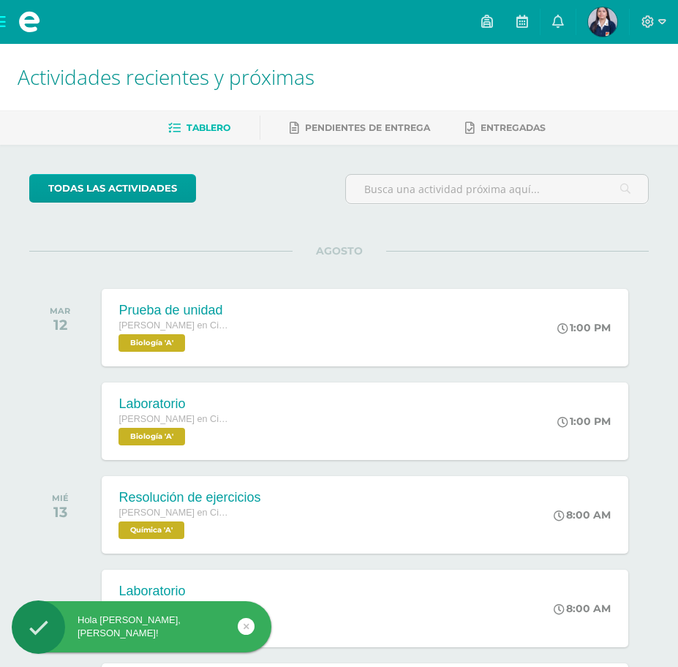
click at [3, 20] on span at bounding box center [29, 22] width 59 height 44
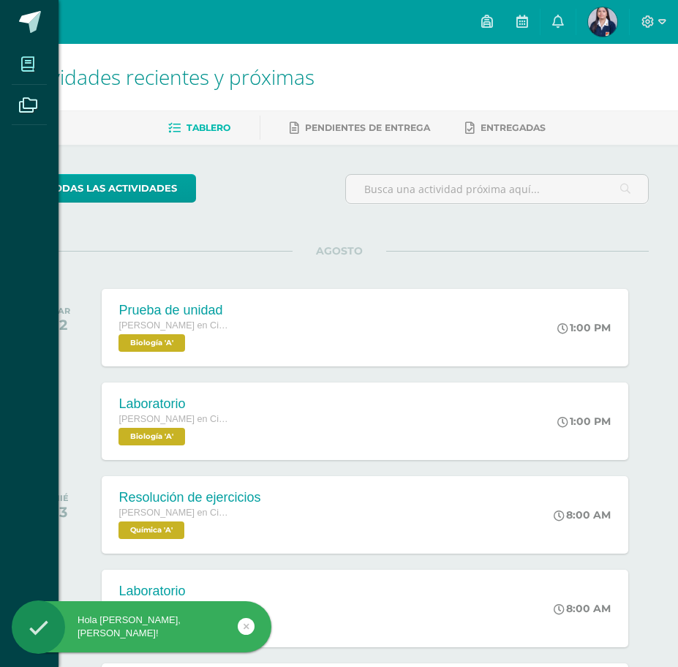
click at [30, 65] on icon at bounding box center [27, 64] width 13 height 15
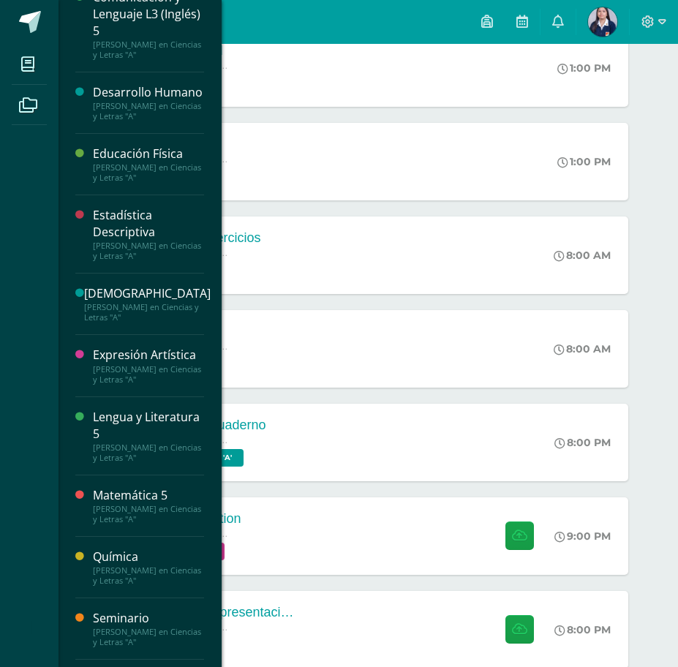
scroll to position [394, 0]
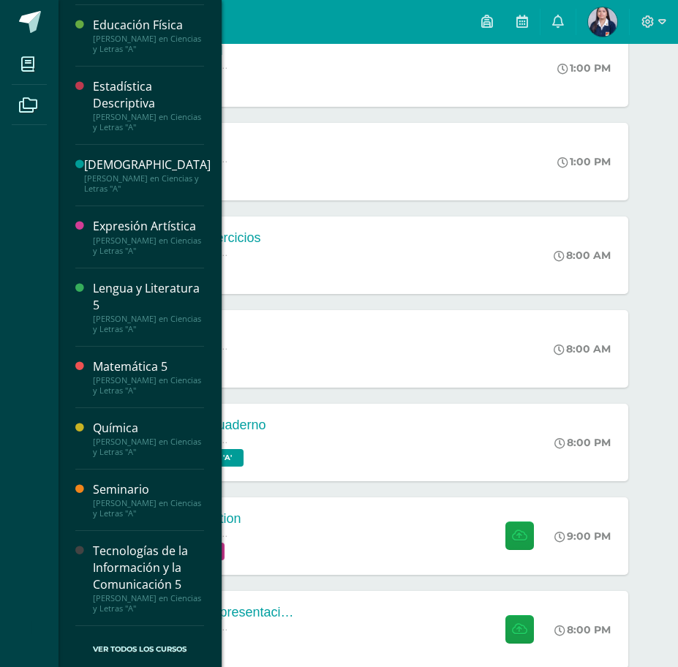
click at [130, 490] on div "Seminario" at bounding box center [148, 489] width 111 height 17
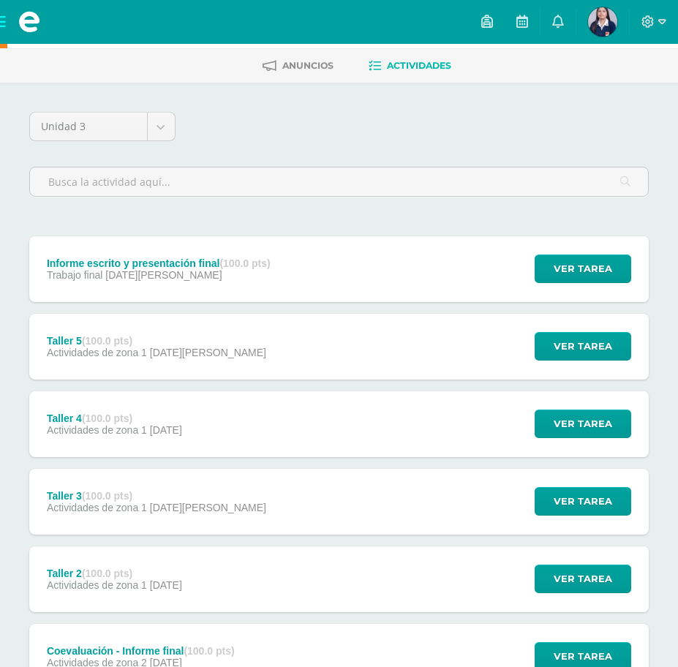
scroll to position [49, 0]
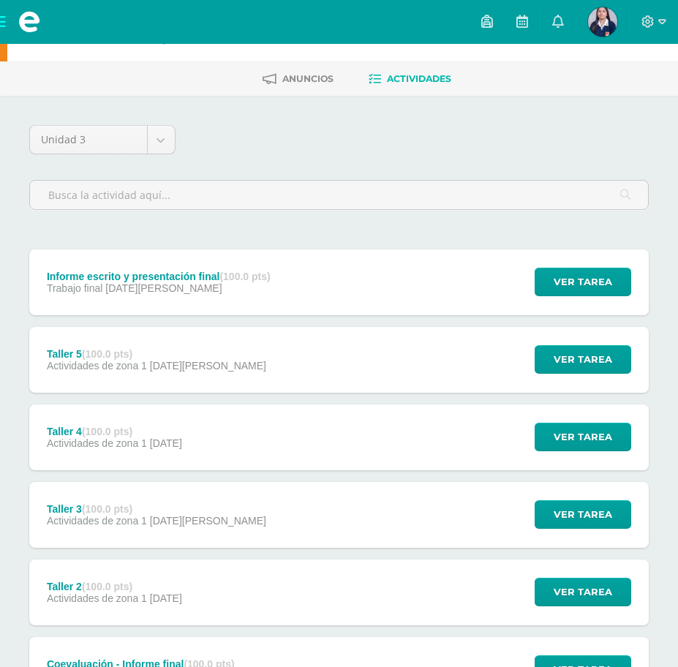
click at [361, 273] on div "Informe escrito y presentación final (100.0 pts) Trabajo final [DATE][PERSON_NA…" at bounding box center [339, 283] width 620 height 66
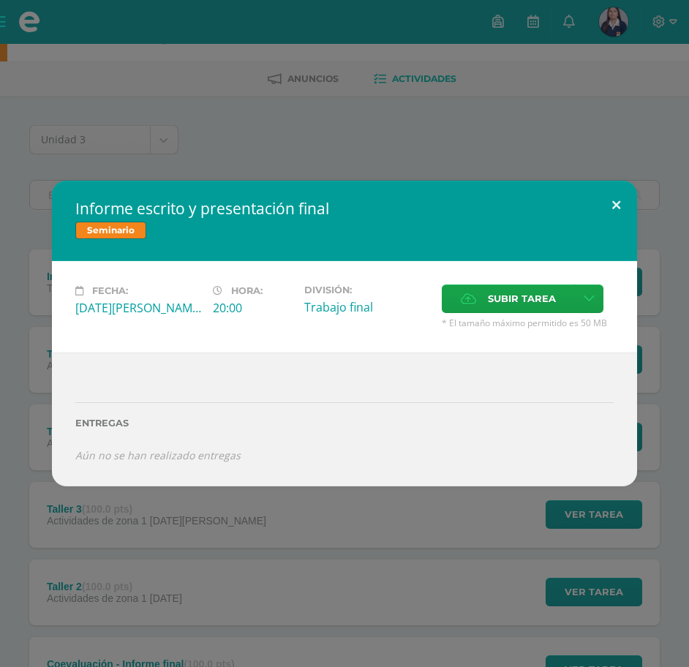
click at [609, 200] on button at bounding box center [617, 206] width 42 height 50
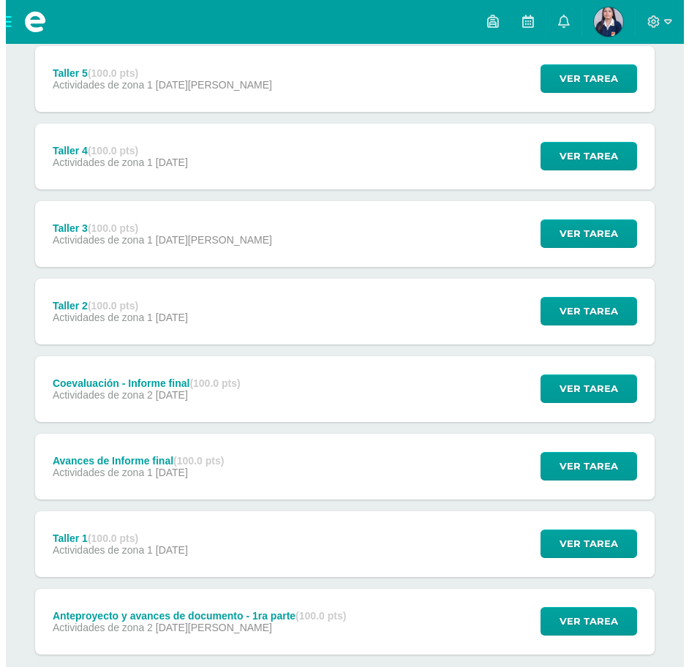
scroll to position [415, 0]
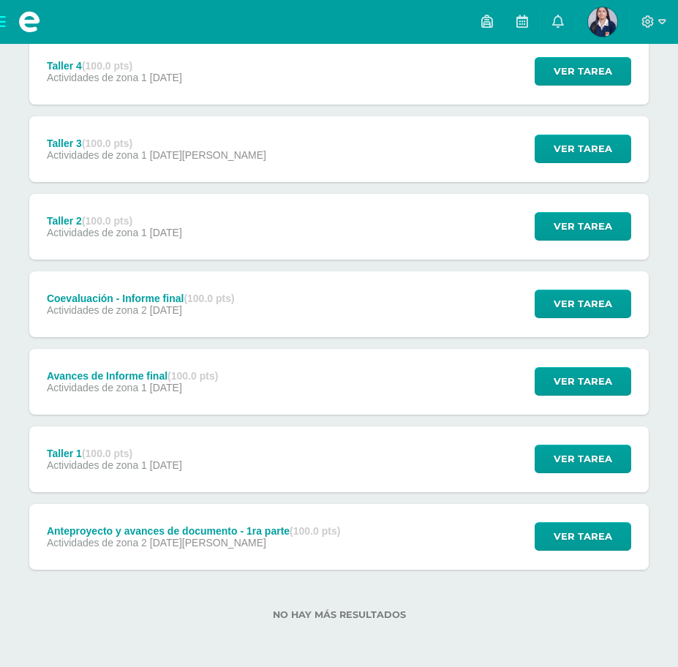
click at [281, 383] on div "Avances de Informe final (100.0 pts) Actividades de zona 1 [DATE] Ver tarea Ava…" at bounding box center [339, 382] width 620 height 66
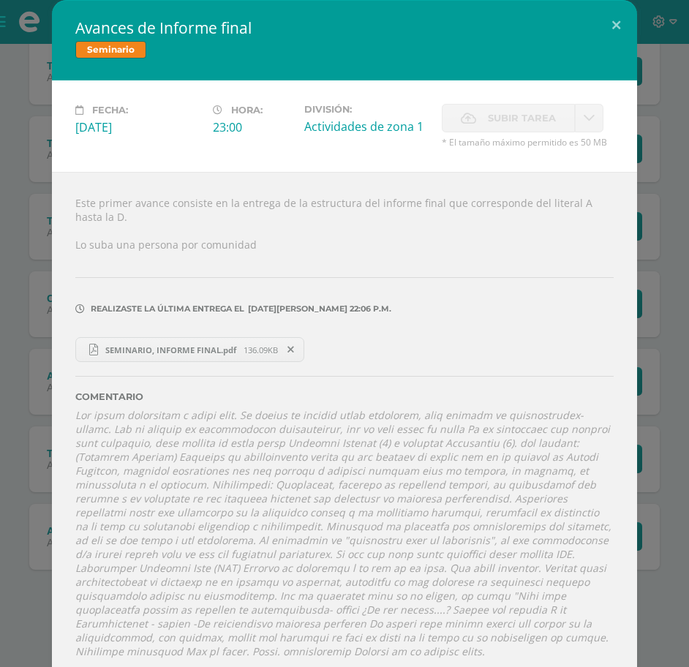
scroll to position [1, 0]
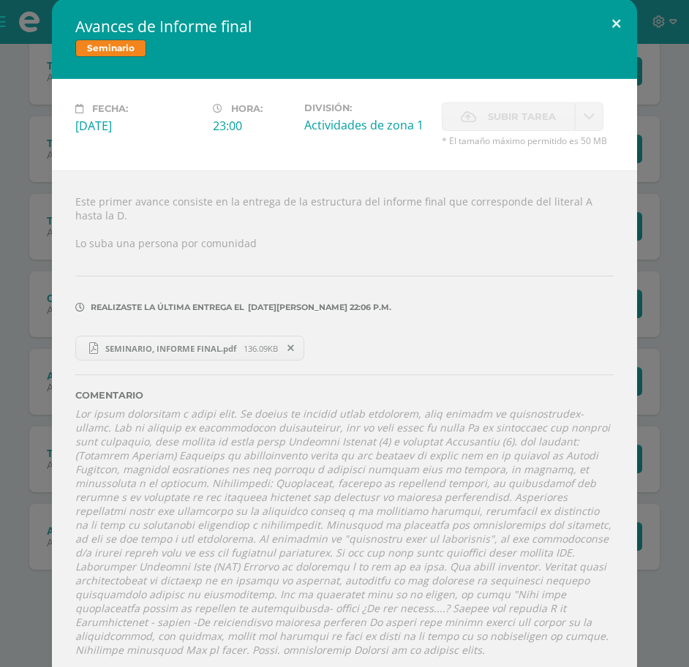
click at [603, 22] on button at bounding box center [617, 24] width 42 height 50
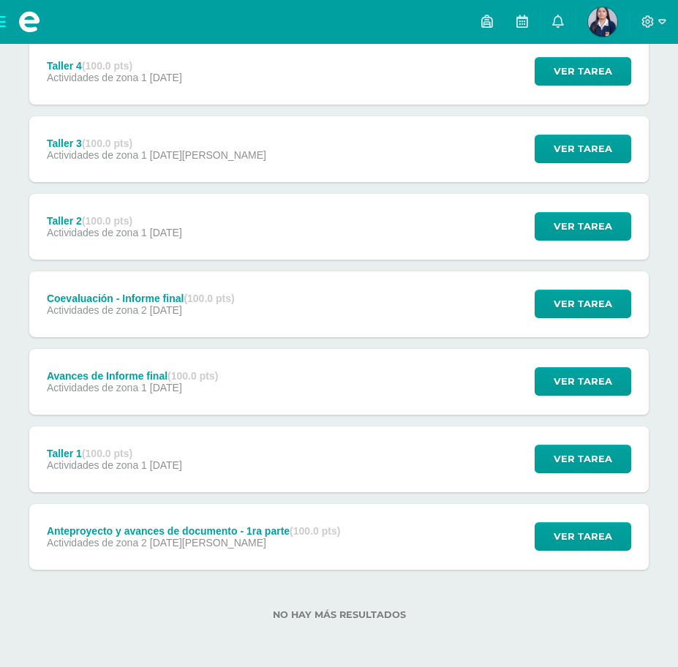
click at [341, 370] on div "Avances de Informe final (100.0 pts) Actividades de zona 1 [DATE] Ver tarea Ava…" at bounding box center [339, 382] width 620 height 66
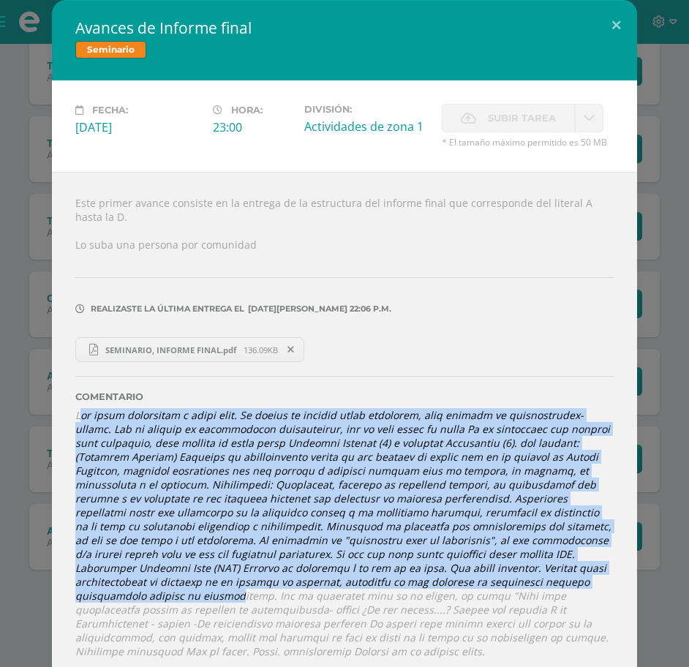
drag, startPoint x: 74, startPoint y: 413, endPoint x: 367, endPoint y: 577, distance: 335.4
click at [367, 577] on icon at bounding box center [343, 533] width 536 height 250
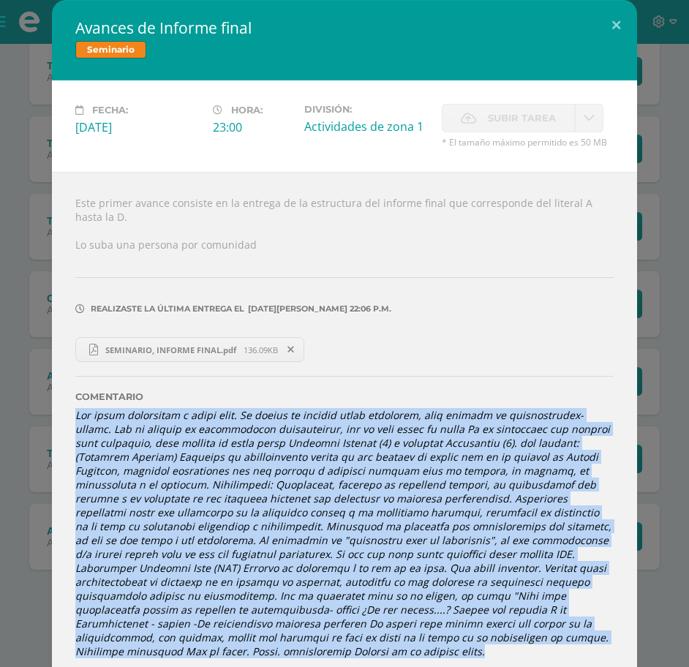
drag, startPoint x: 70, startPoint y: 416, endPoint x: 449, endPoint y: 639, distance: 440.8
click at [449, 639] on div "Comentario" at bounding box center [344, 510] width 539 height 296
copy icon "Lor ipsum dolorsitam c adipi elit. Se doeius te incidid utlab etdolorem, aliq e…"
